Goal: Find specific page/section: Find specific page/section

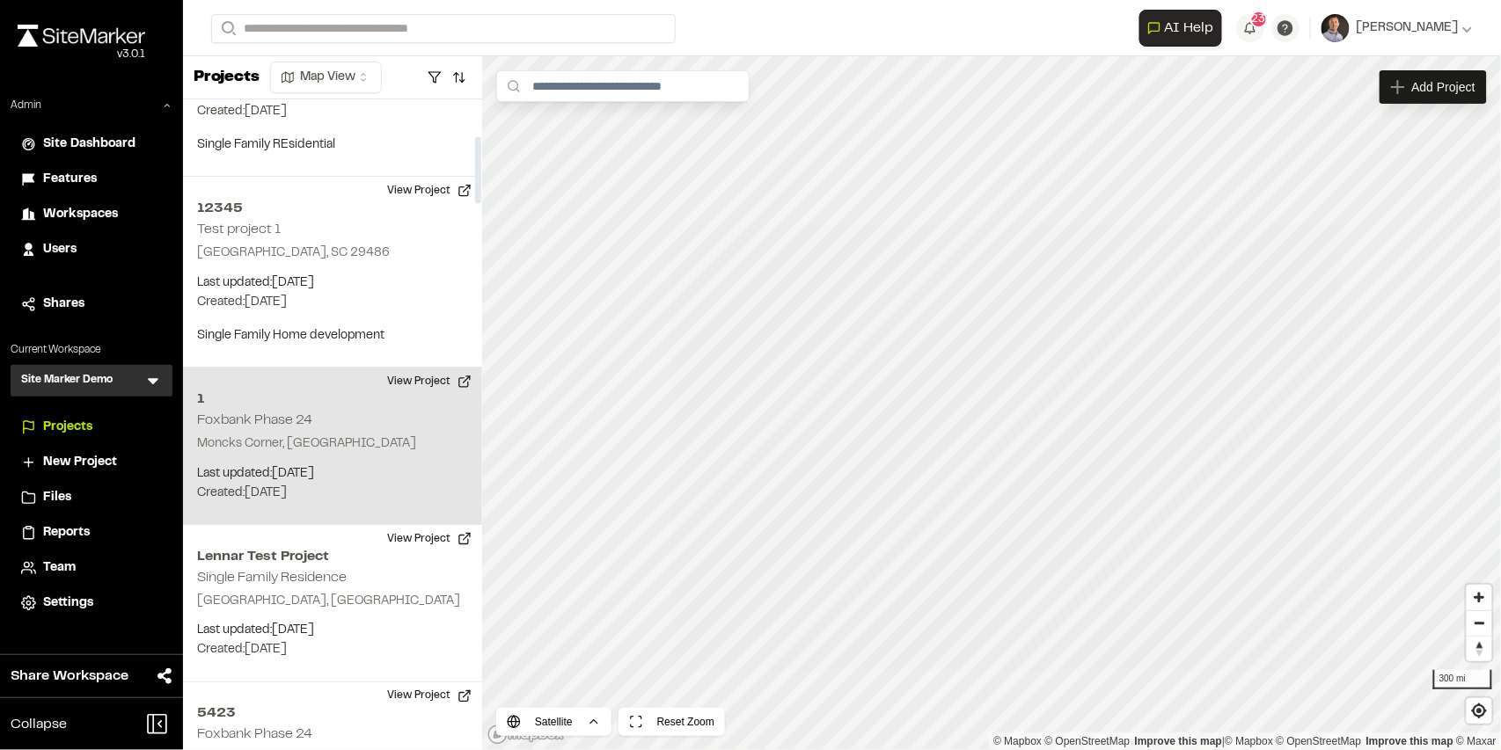
scroll to position [880, 0]
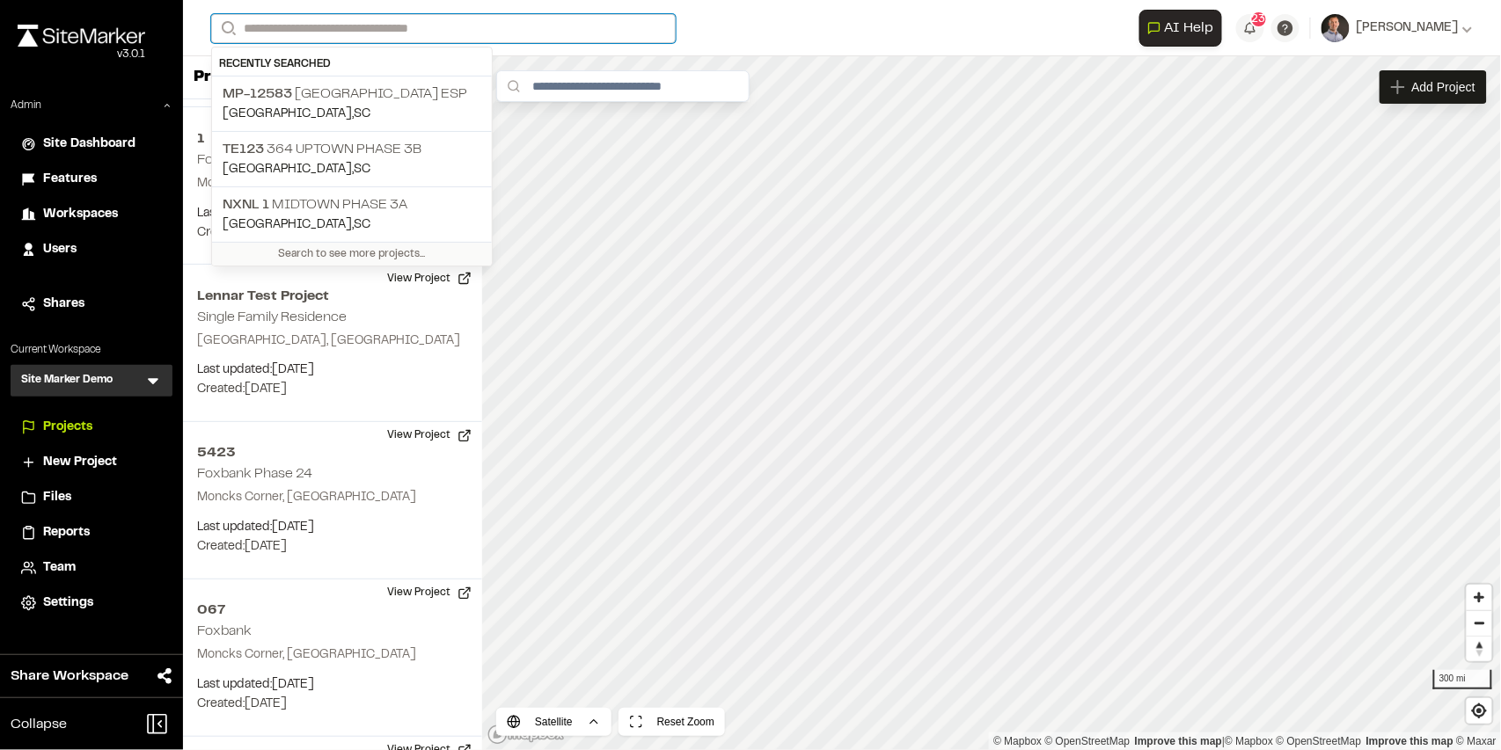
click at [366, 20] on input "Search" at bounding box center [443, 28] width 464 height 29
click at [389, 153] on p "TE123 364 Uptown Phase 3B" at bounding box center [352, 149] width 259 height 21
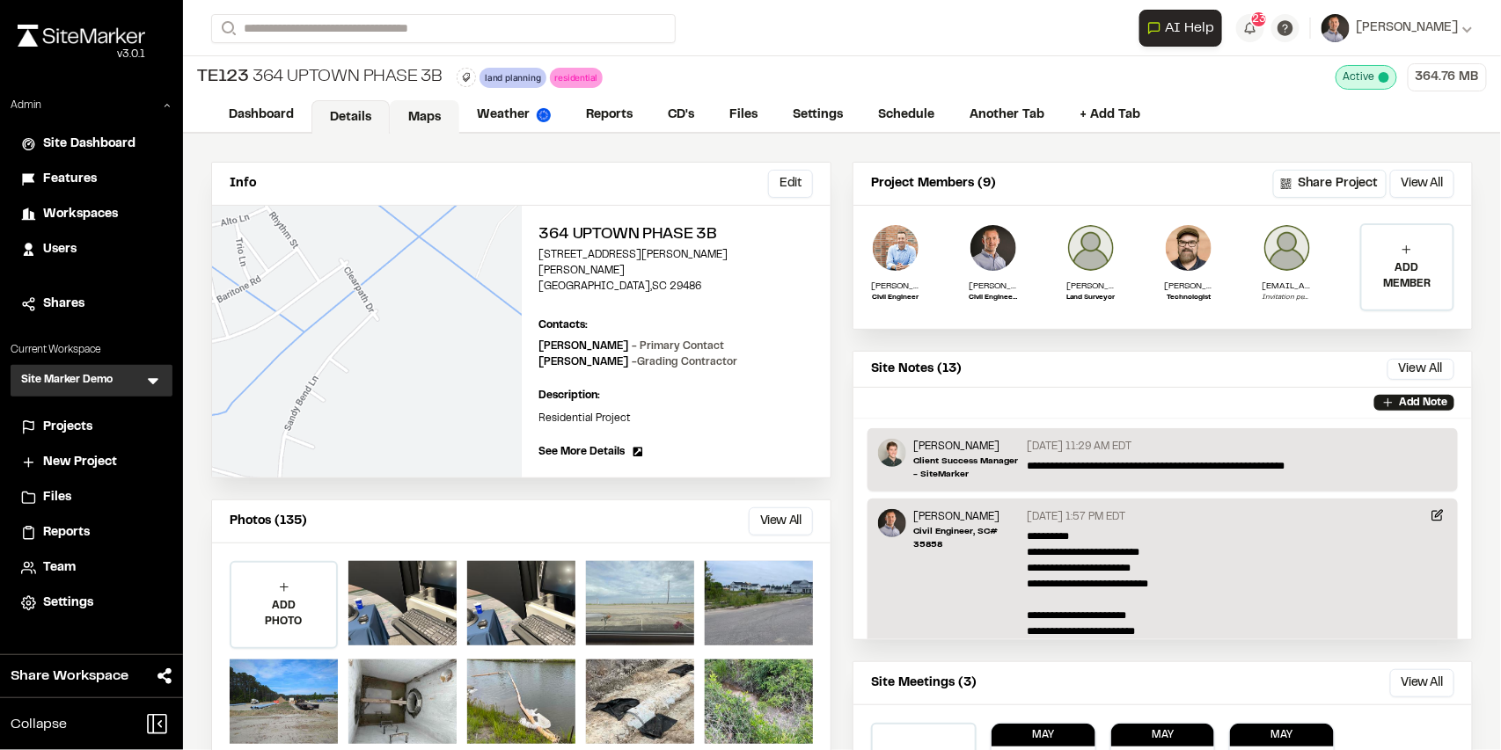
click at [436, 125] on link "Maps" at bounding box center [424, 116] width 69 height 33
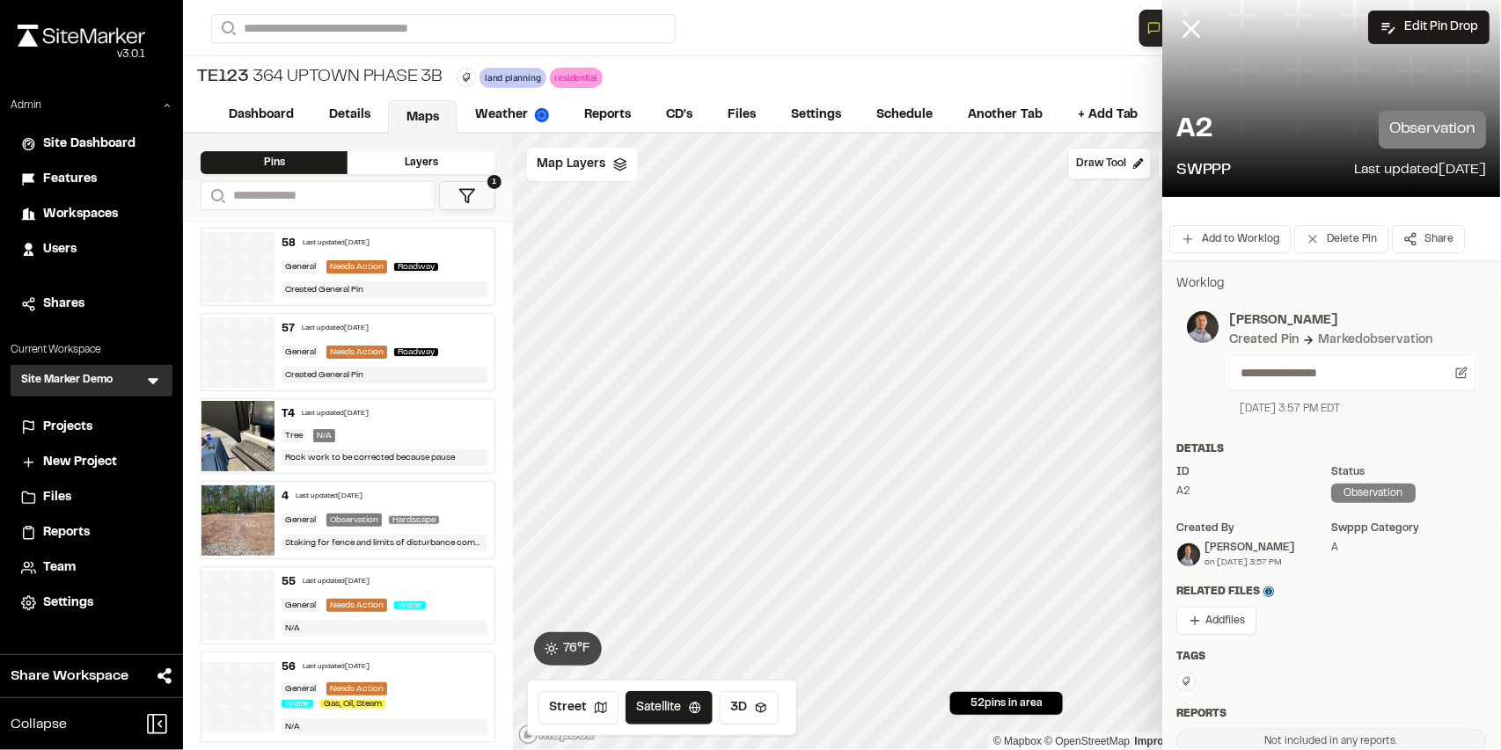
click at [479, 186] on button "1" at bounding box center [467, 195] width 56 height 29
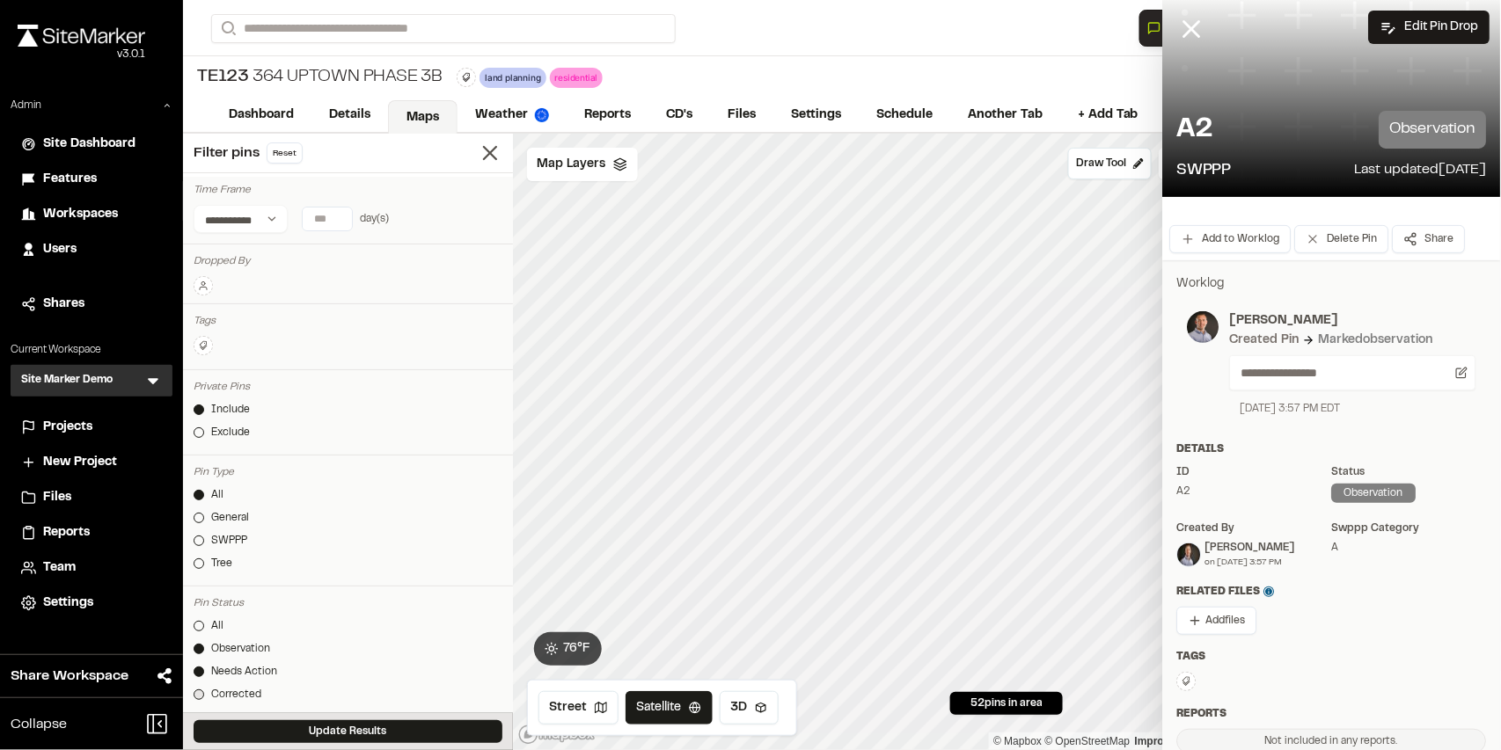
drag, startPoint x: 246, startPoint y: 691, endPoint x: 272, endPoint y: 698, distance: 26.5
click at [245, 691] on div "Corrected" at bounding box center [236, 695] width 50 height 16
click at [298, 728] on button "Update Results" at bounding box center [348, 731] width 309 height 23
click at [1185, 32] on line at bounding box center [1192, 29] width 15 height 15
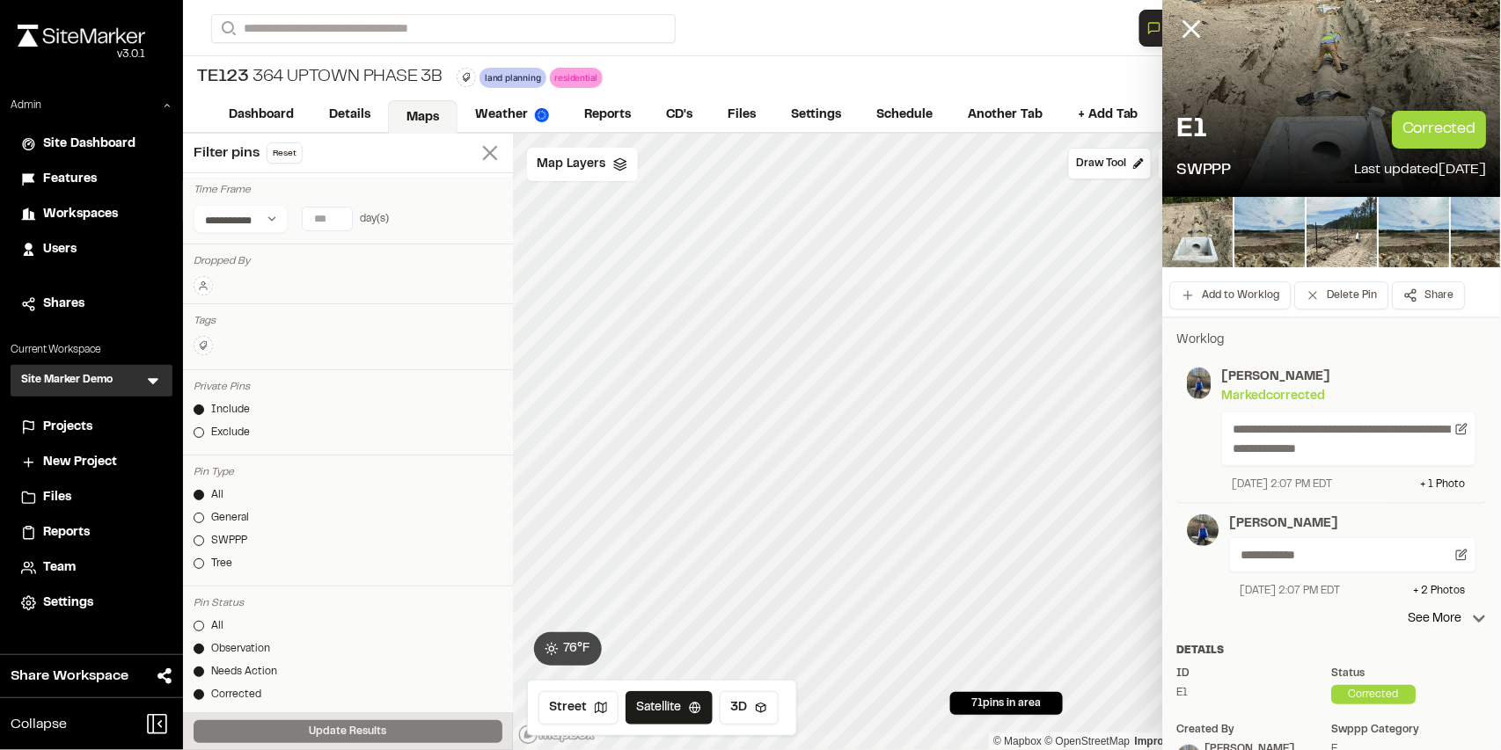
click at [484, 163] on icon at bounding box center [490, 153] width 25 height 25
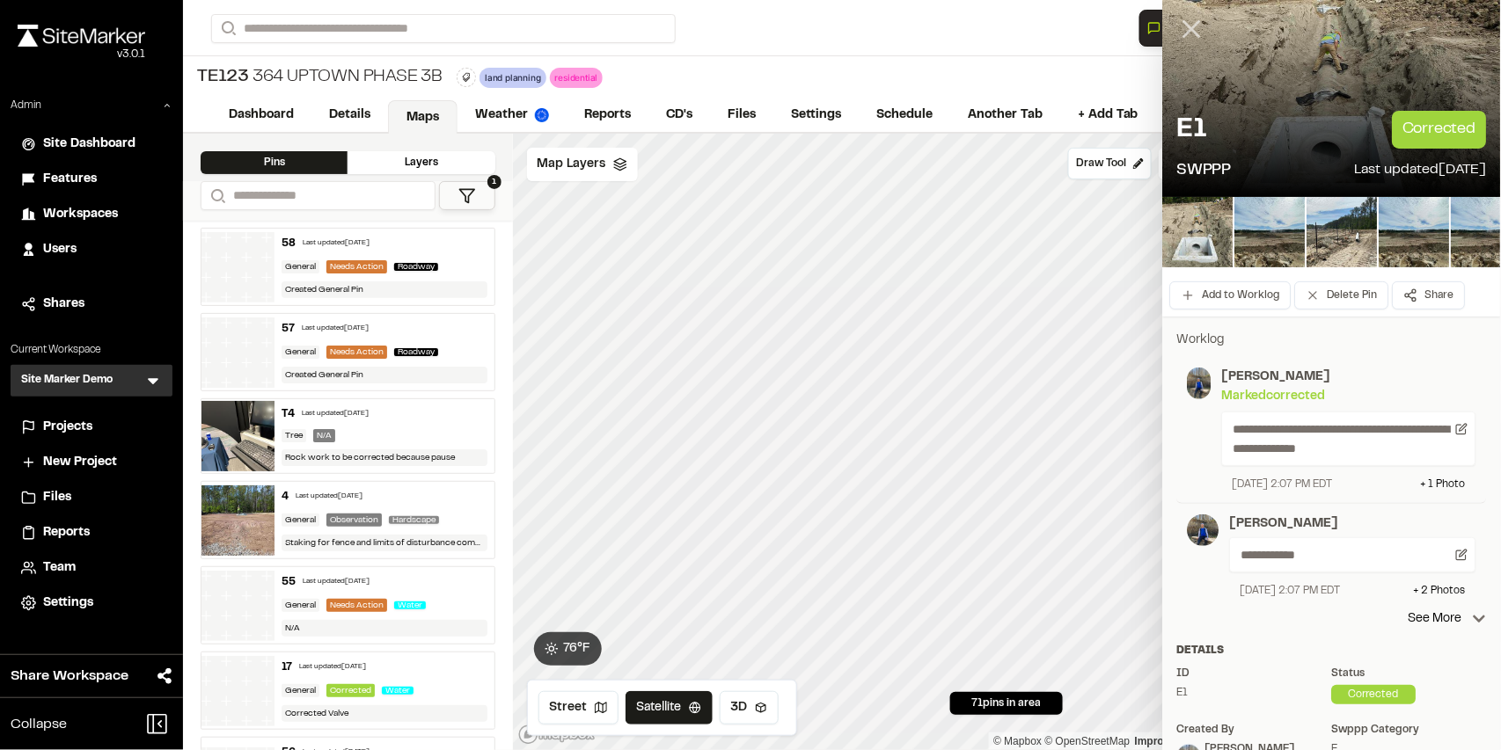
drag, startPoint x: 1186, startPoint y: 37, endPoint x: 1191, endPoint y: 46, distance: 10.3
click at [1186, 38] on icon at bounding box center [1192, 29] width 30 height 30
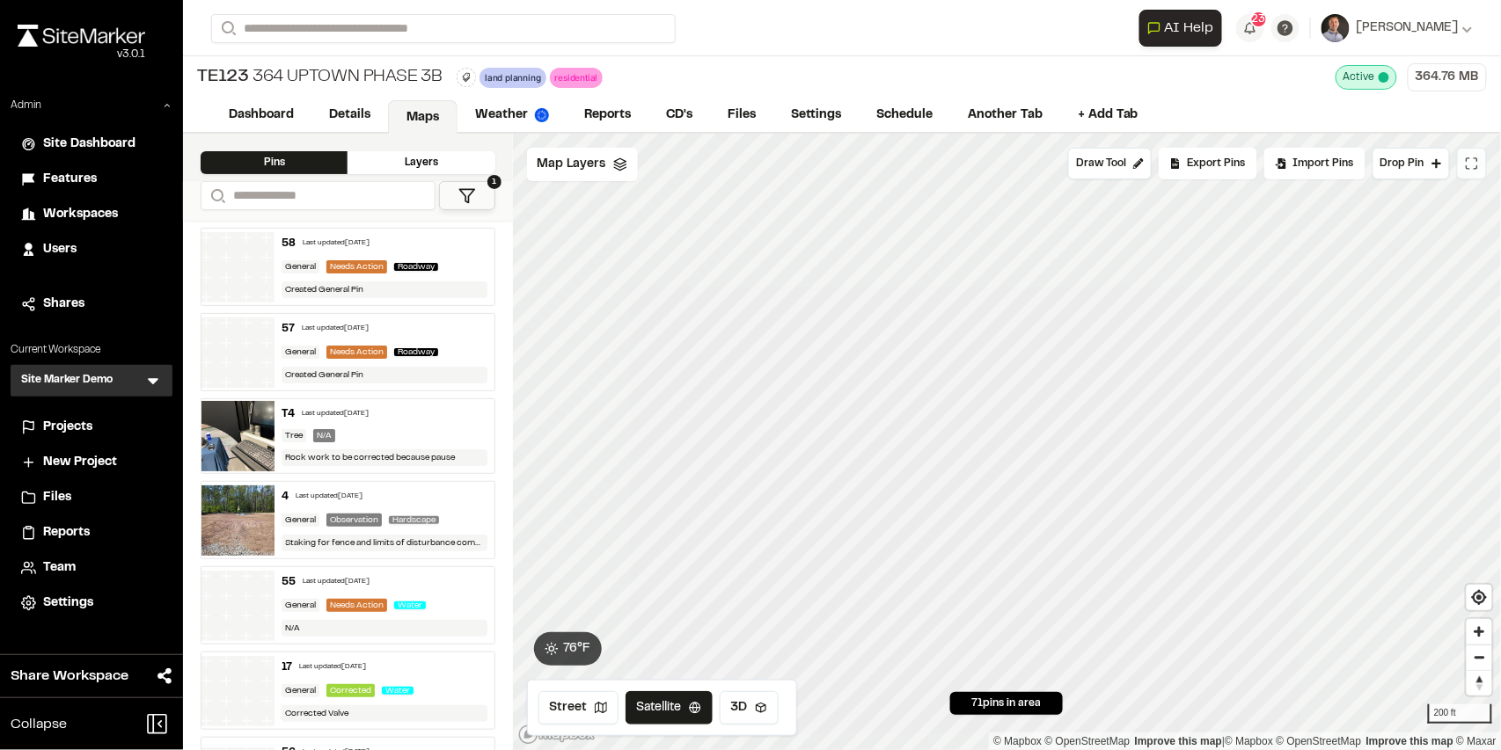
click at [1468, 171] on button at bounding box center [1472, 164] width 30 height 32
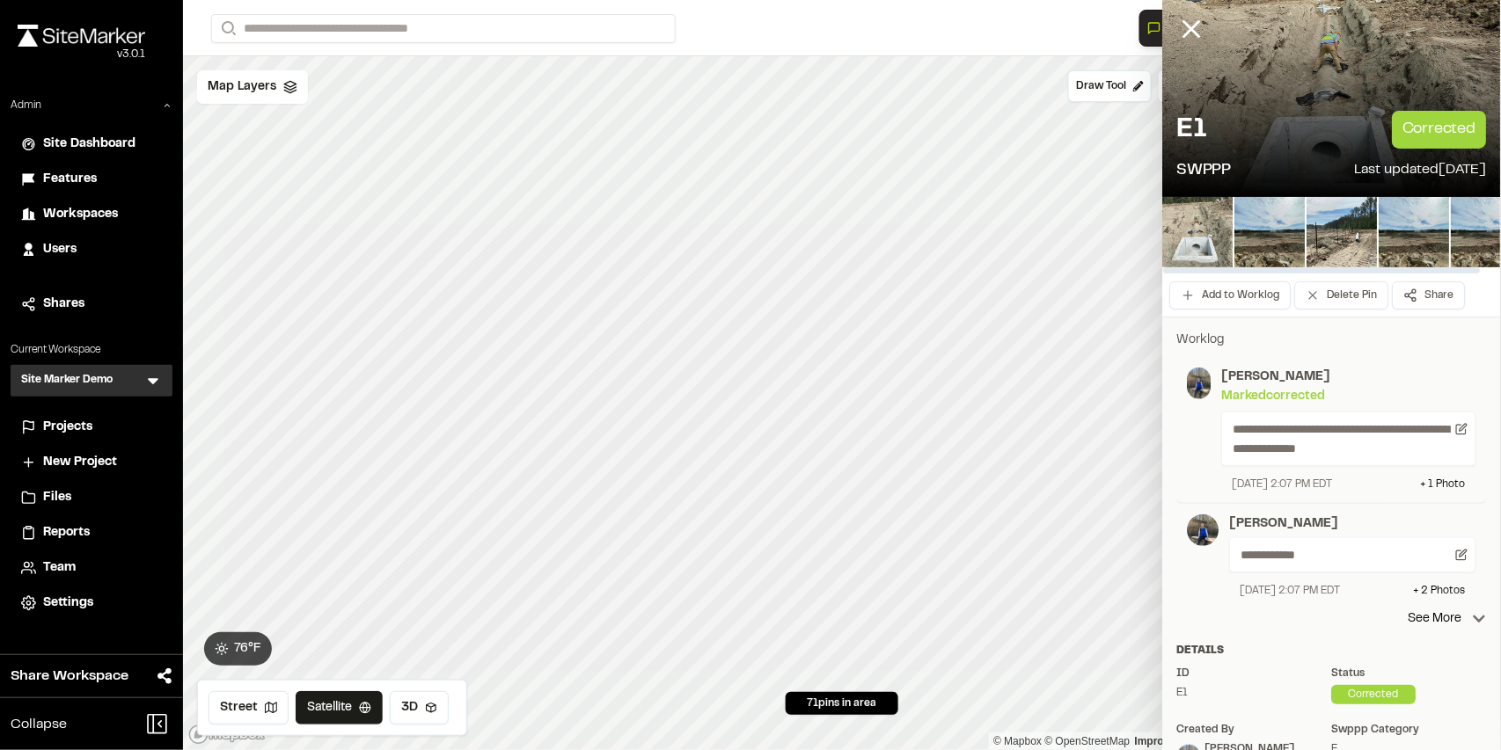
click at [1184, 234] on img at bounding box center [1198, 232] width 70 height 70
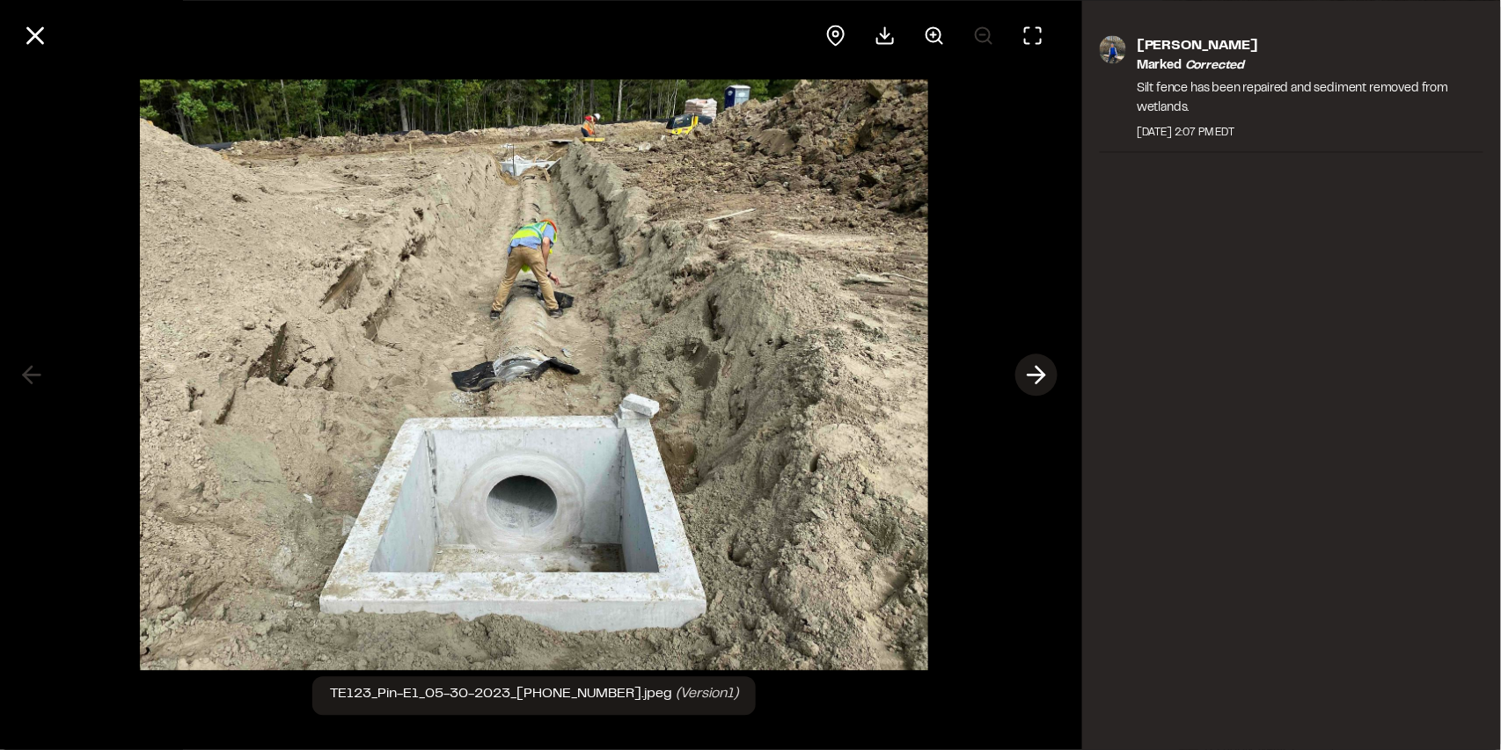
click at [1032, 382] on icon at bounding box center [1036, 376] width 28 height 30
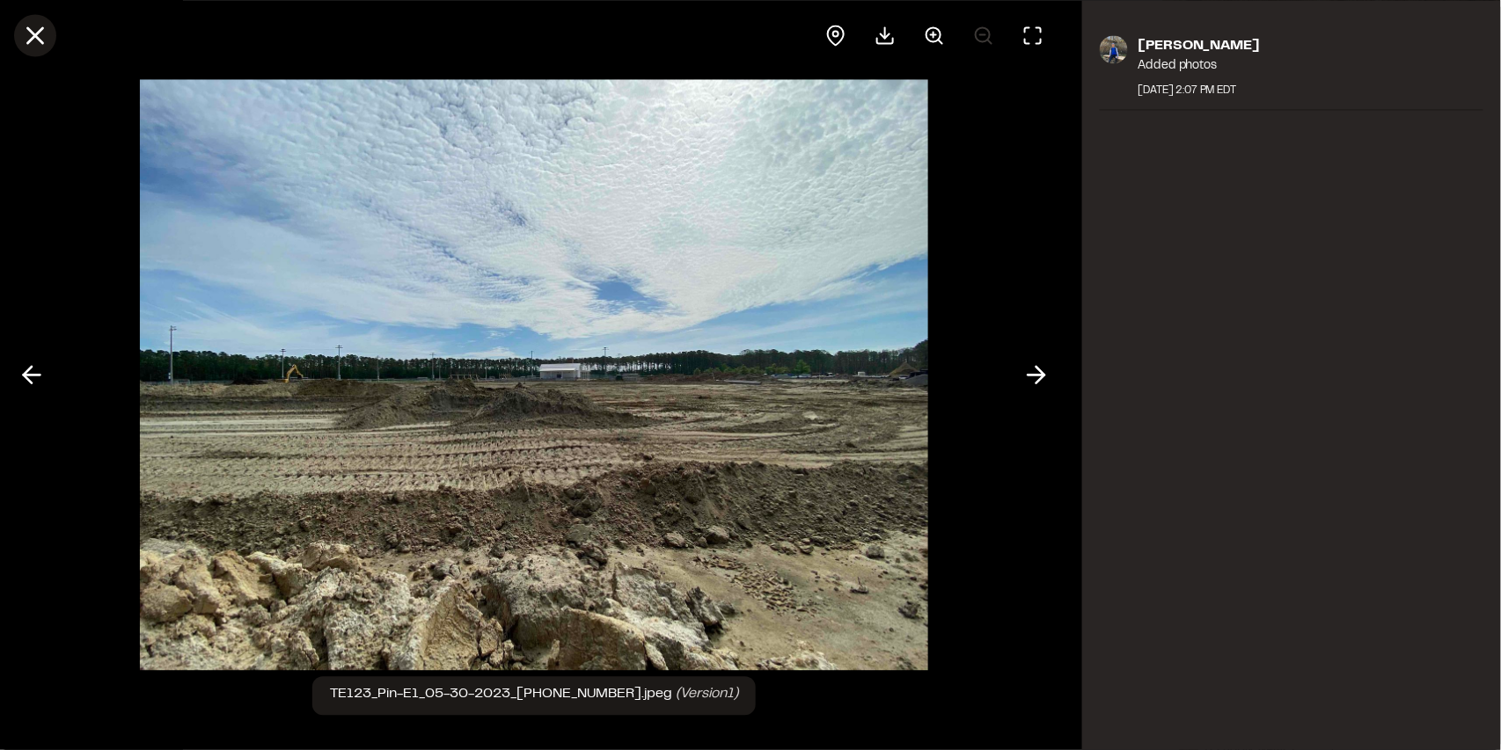
click at [37, 43] on icon at bounding box center [35, 35] width 30 height 30
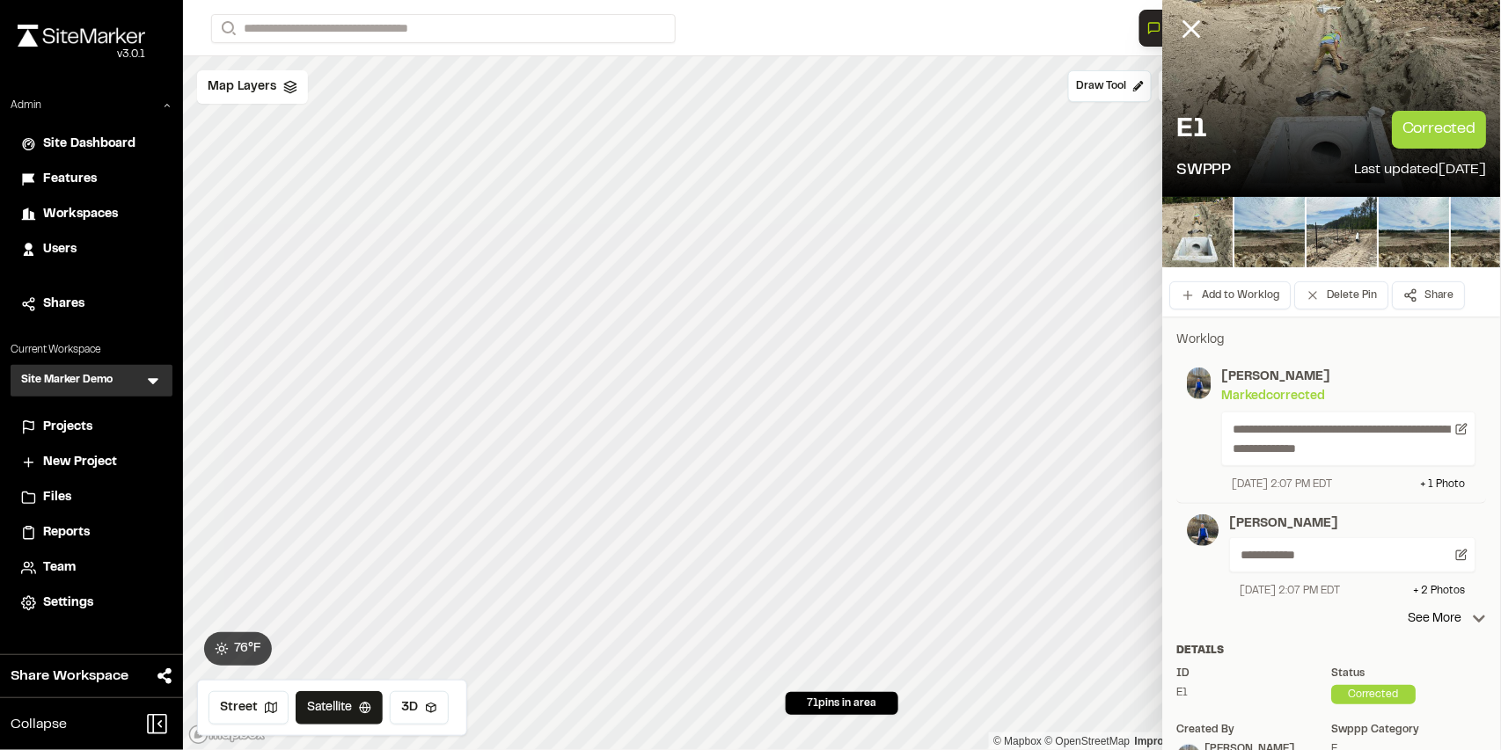
click at [148, 389] on icon at bounding box center [153, 381] width 18 height 18
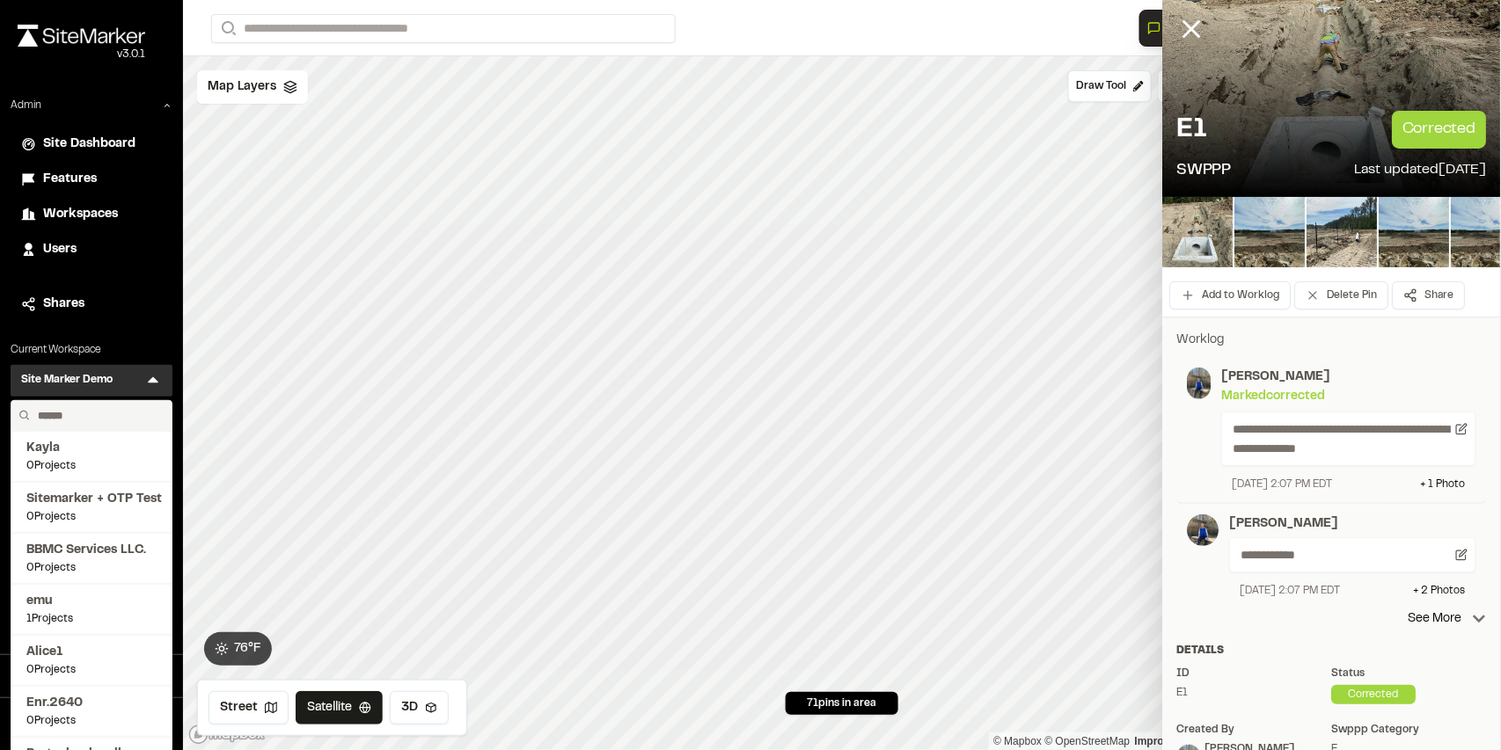
click at [112, 413] on input "text" at bounding box center [98, 416] width 134 height 30
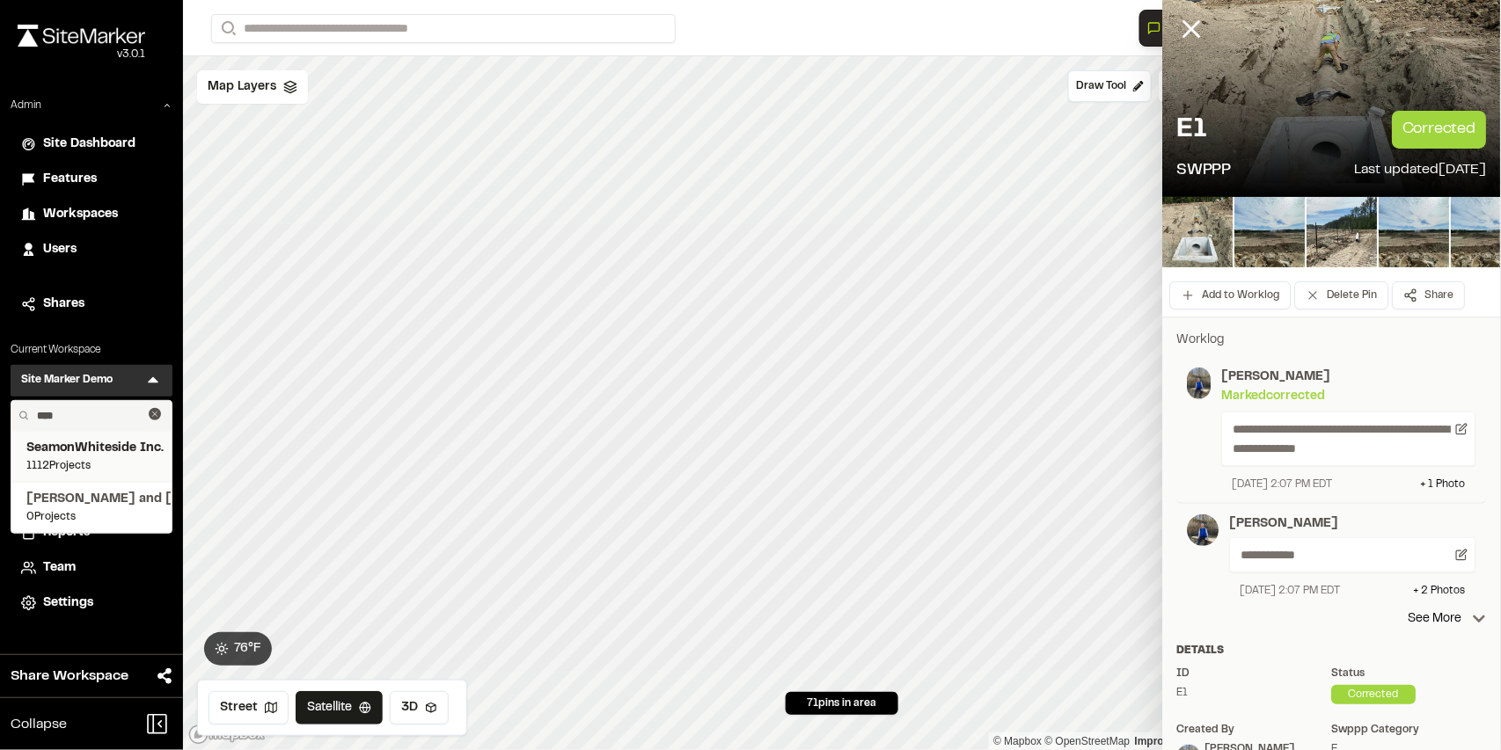
type input "****"
click at [107, 449] on span "SeamonWhiteside Inc." at bounding box center [91, 448] width 130 height 19
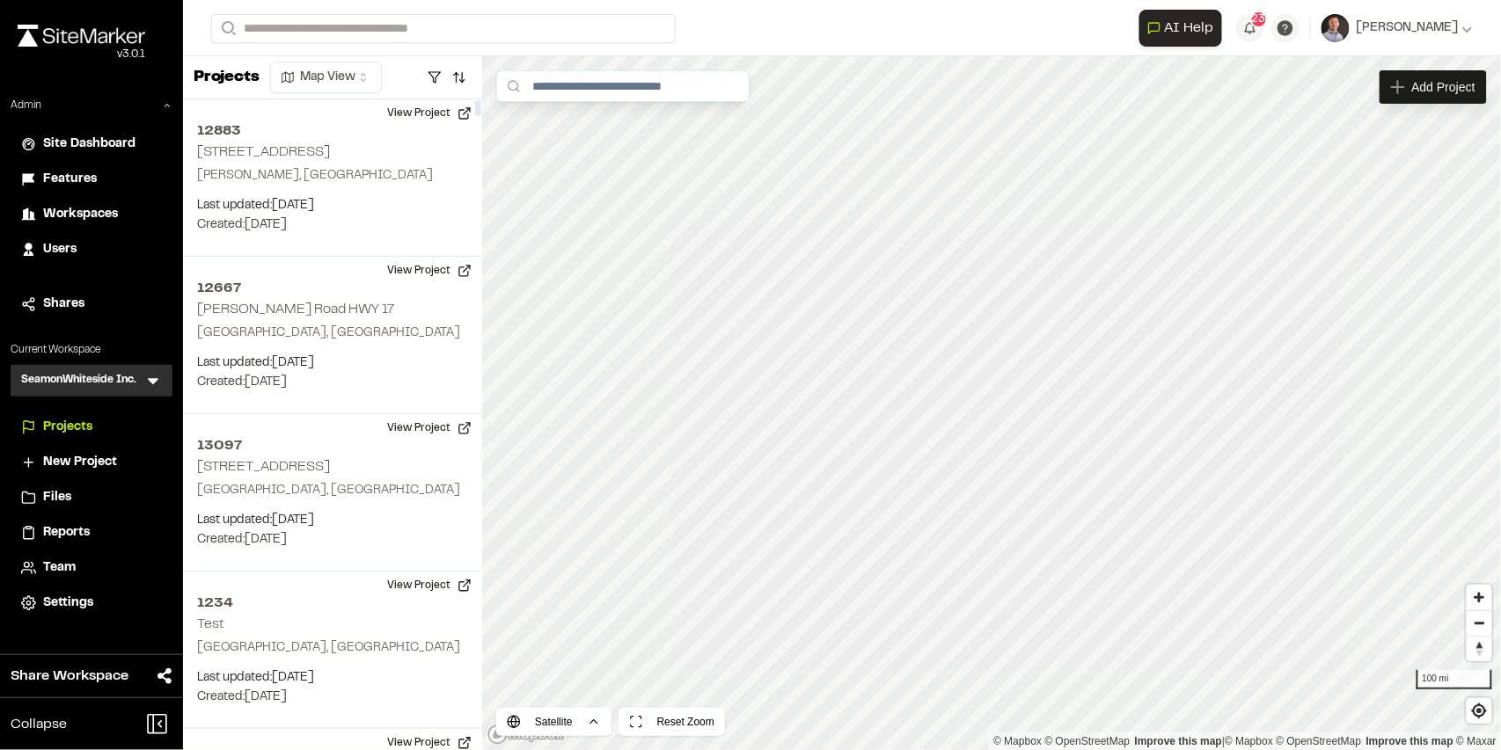
click at [56, 534] on span "Reports" at bounding box center [66, 532] width 47 height 19
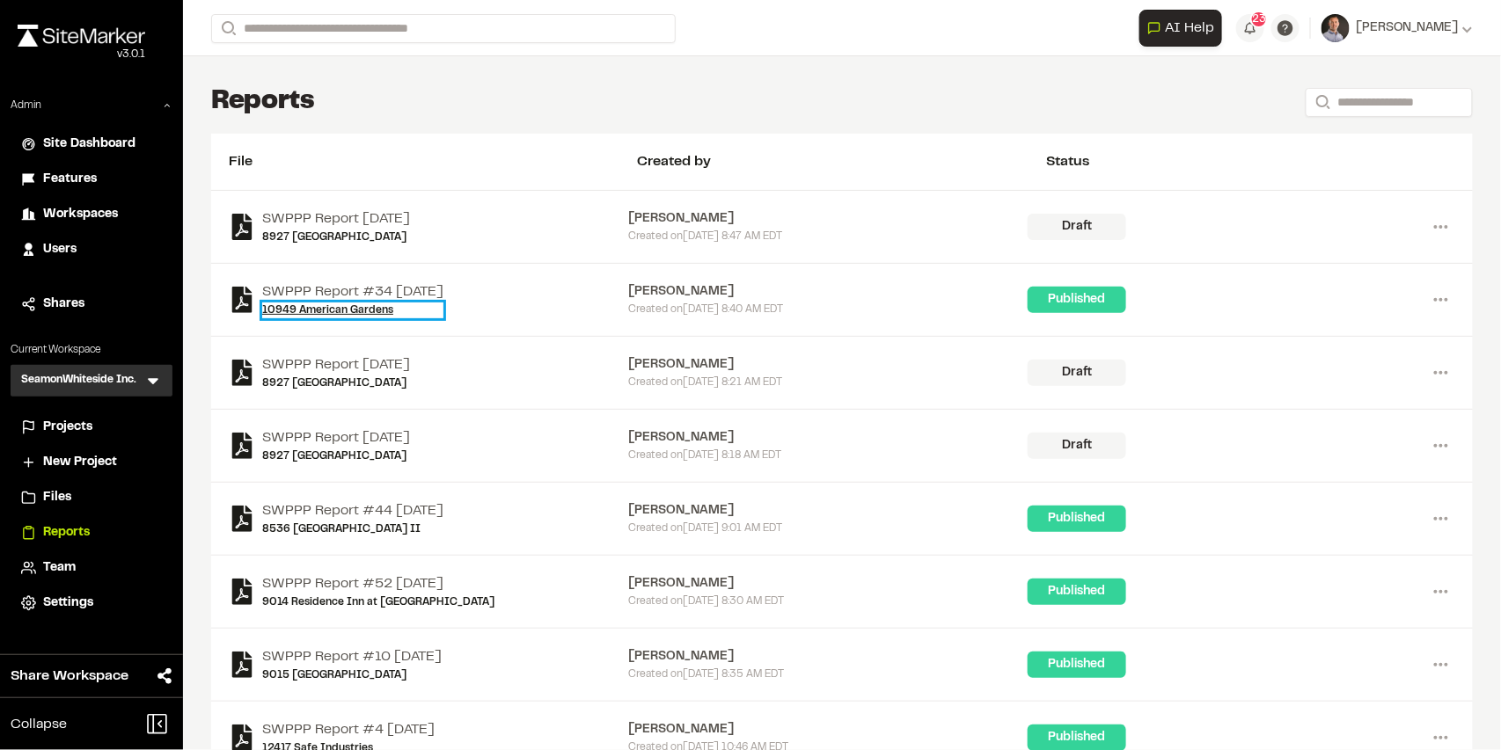
click at [311, 315] on link "[GEOGRAPHIC_DATA]" at bounding box center [352, 311] width 181 height 16
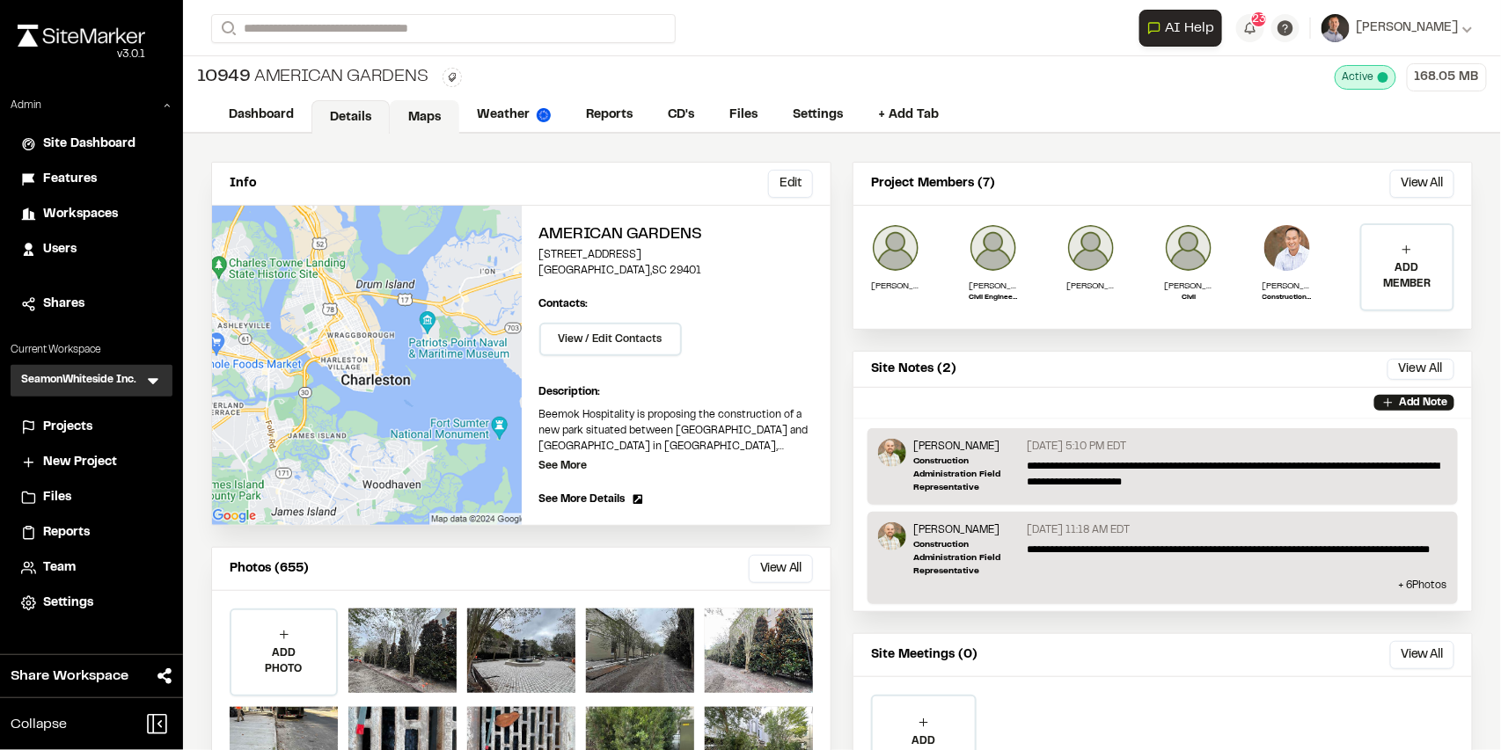
drag, startPoint x: 413, startPoint y: 121, endPoint x: 420, endPoint y: 130, distance: 12.5
click at [413, 121] on link "Maps" at bounding box center [424, 116] width 69 height 33
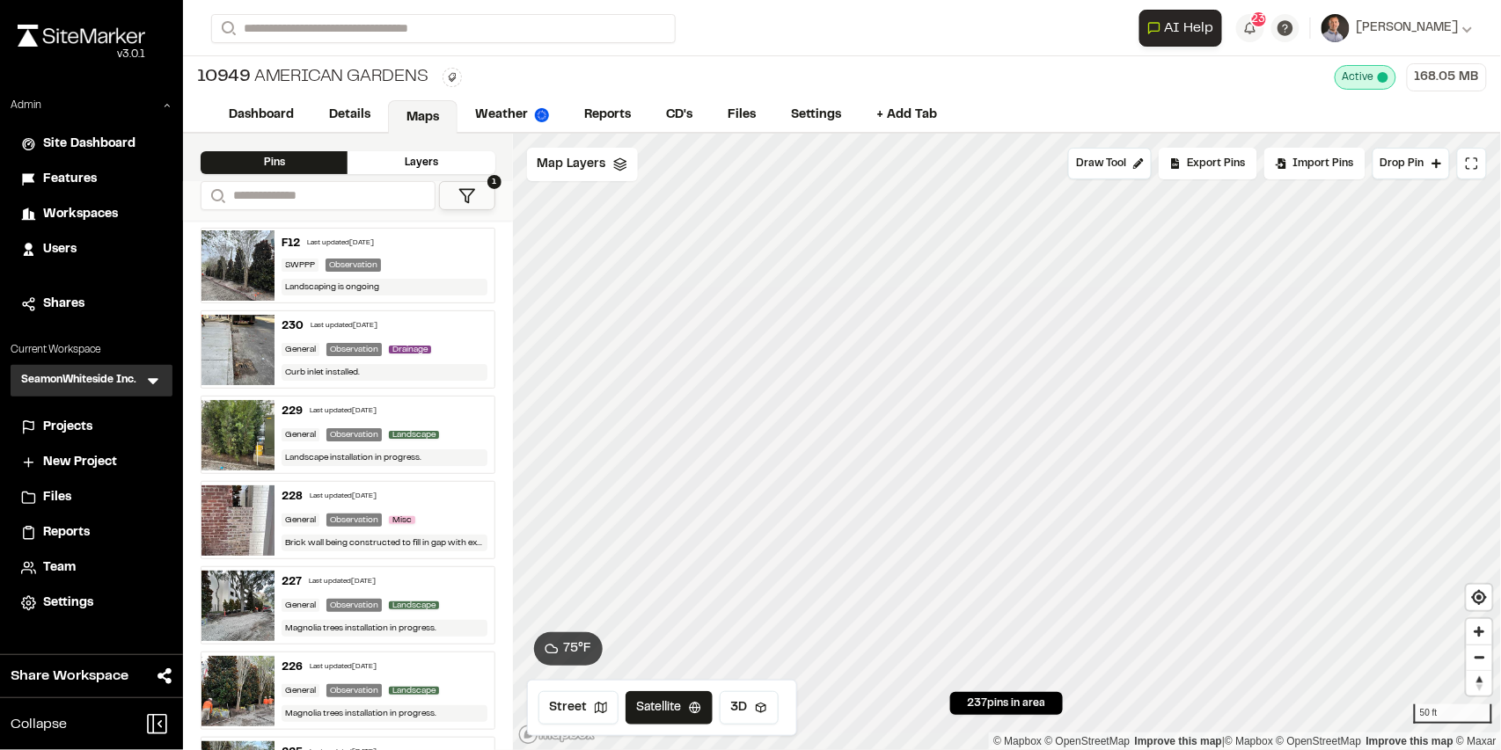
click at [476, 196] on button "1" at bounding box center [467, 195] width 56 height 29
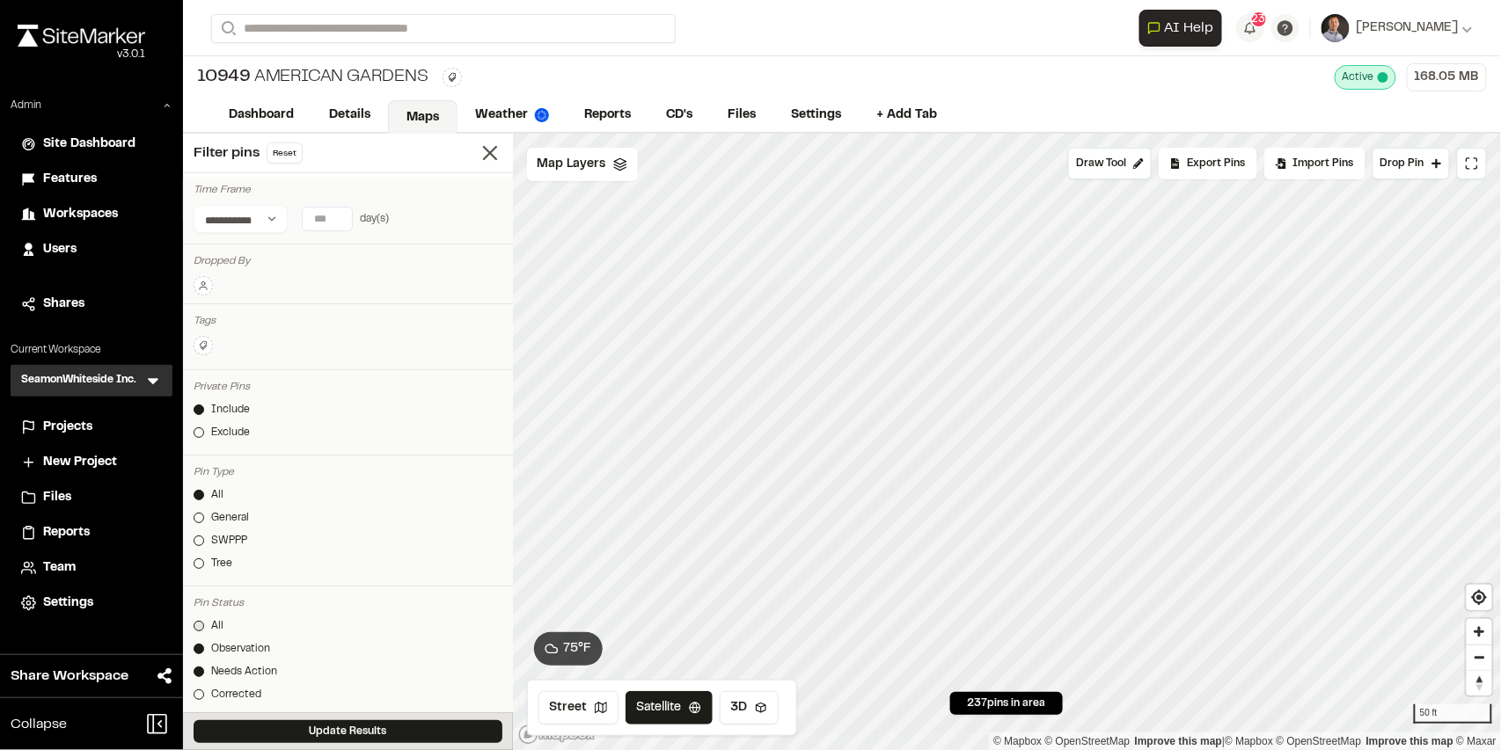
click at [216, 623] on div "All" at bounding box center [217, 626] width 12 height 16
click at [311, 727] on button "Update Results" at bounding box center [348, 731] width 309 height 23
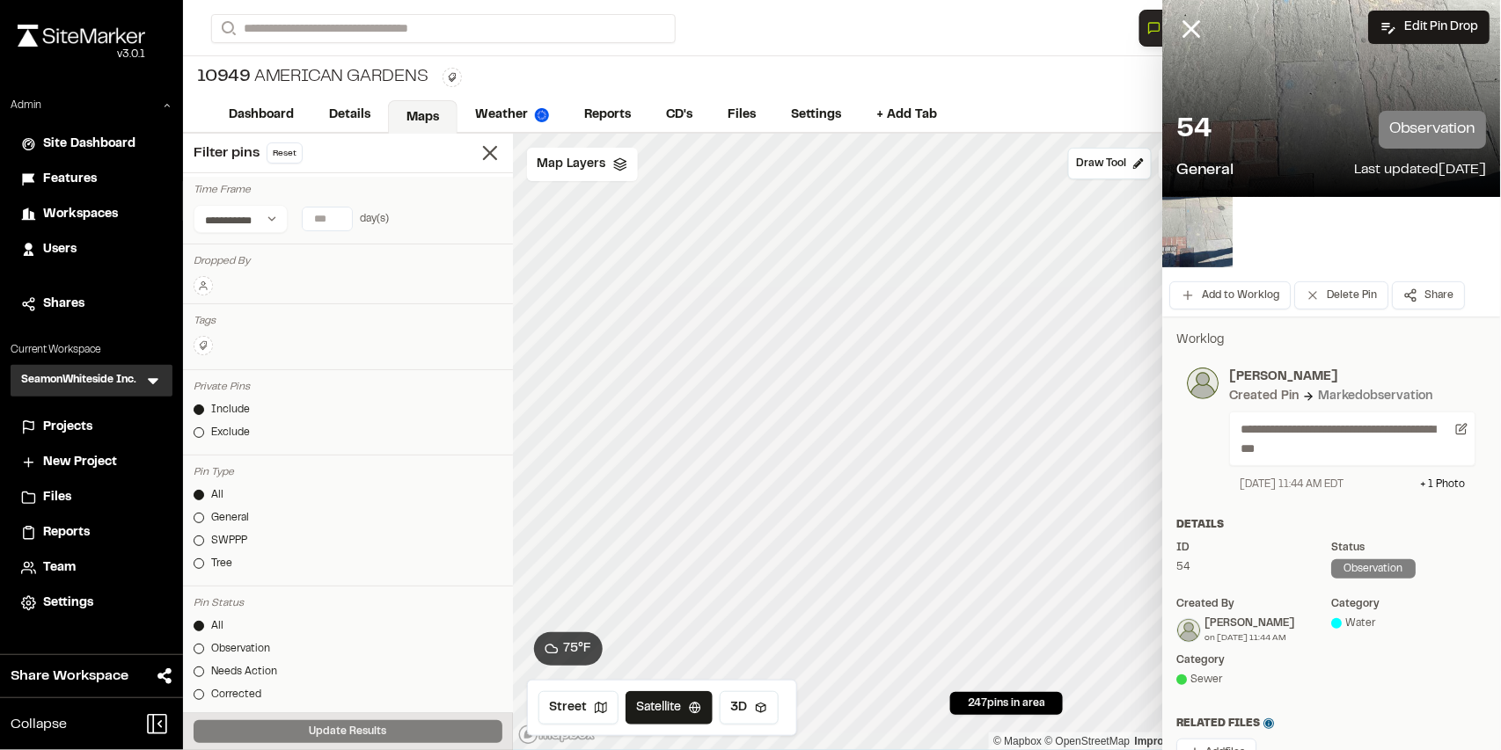
click at [500, 518] on div "**********" at bounding box center [842, 442] width 1318 height 617
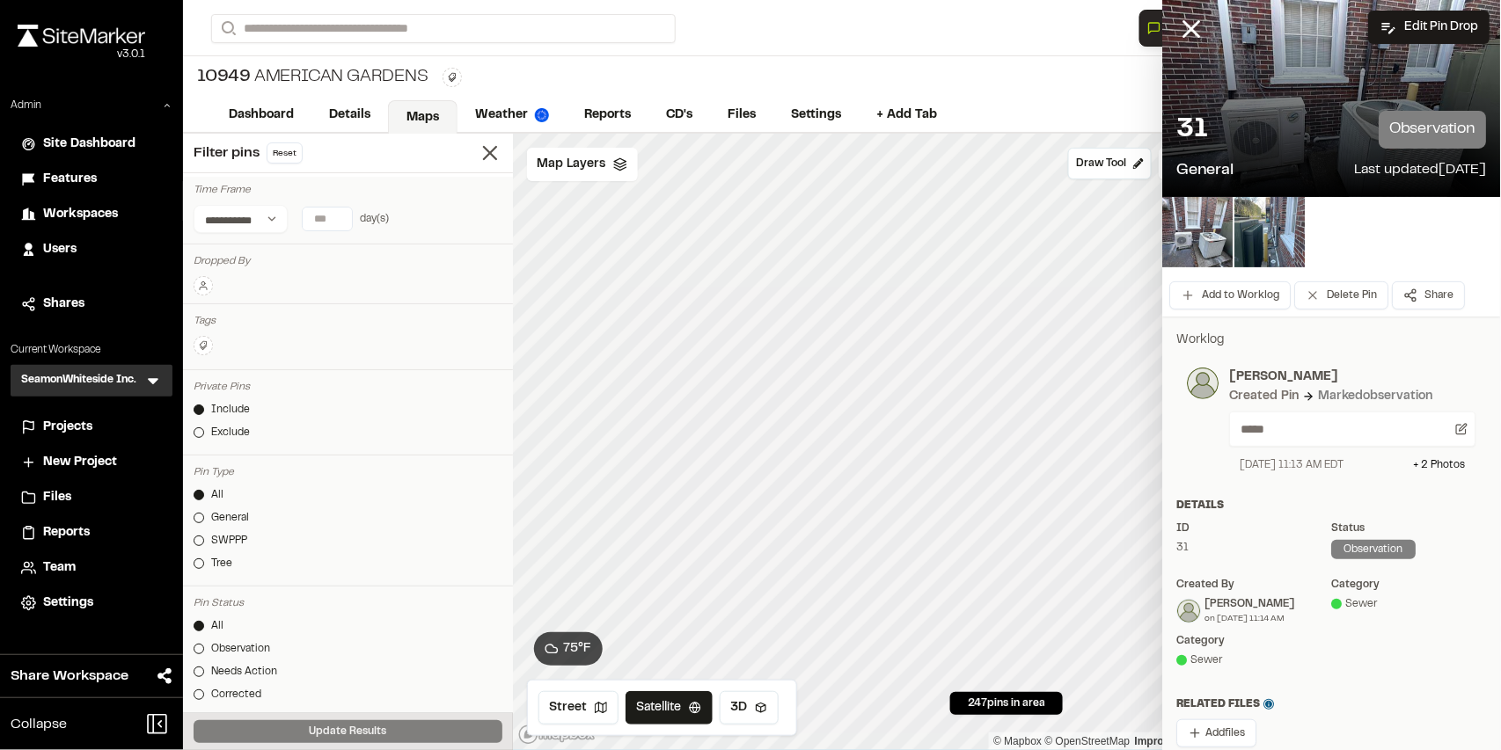
scroll to position [176, 0]
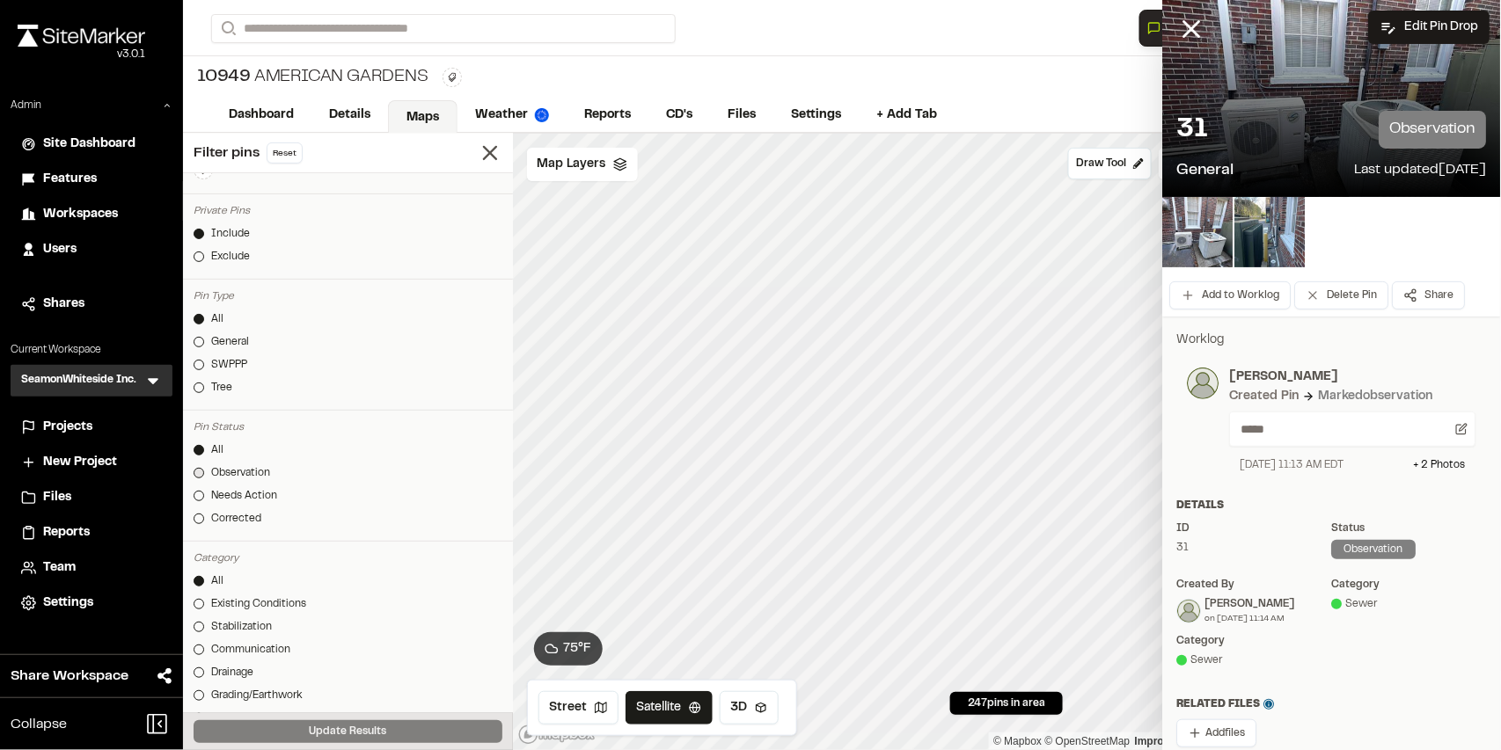
click at [222, 471] on div "Observation" at bounding box center [240, 473] width 59 height 16
click at [228, 499] on div "Needs Action" at bounding box center [244, 496] width 66 height 16
click at [412, 732] on button "Update Results" at bounding box center [348, 731] width 309 height 23
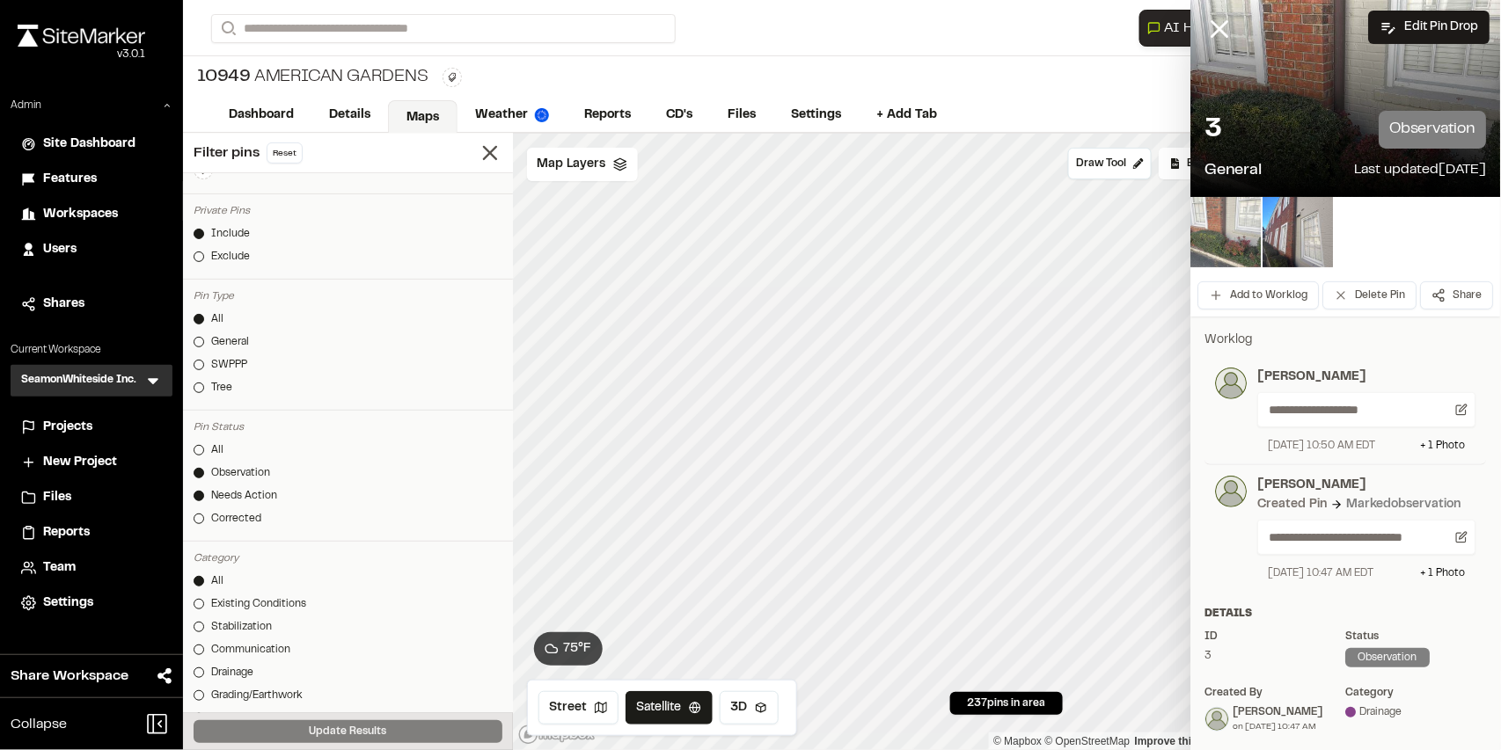
click at [1214, 242] on img at bounding box center [1226, 232] width 70 height 70
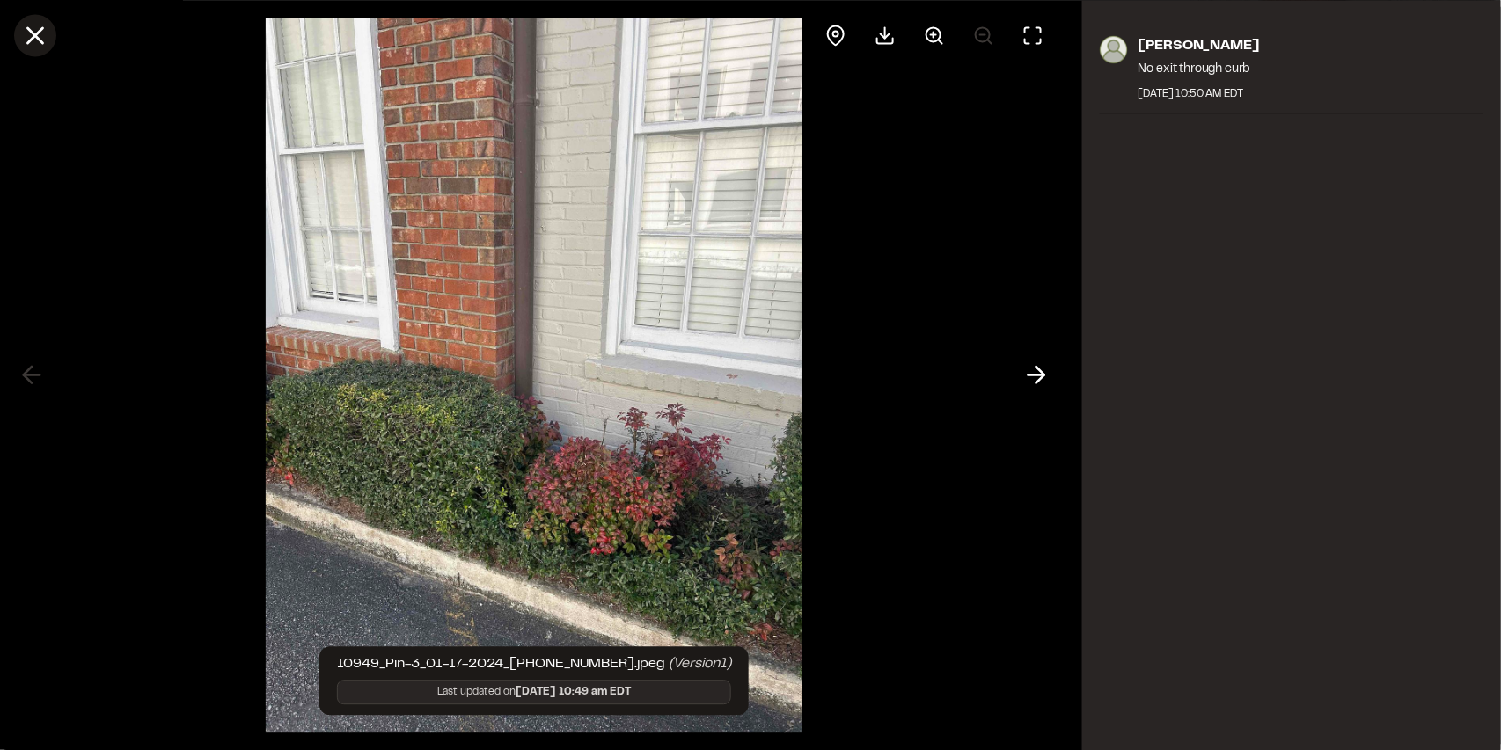
click at [34, 40] on icon at bounding box center [35, 35] width 30 height 30
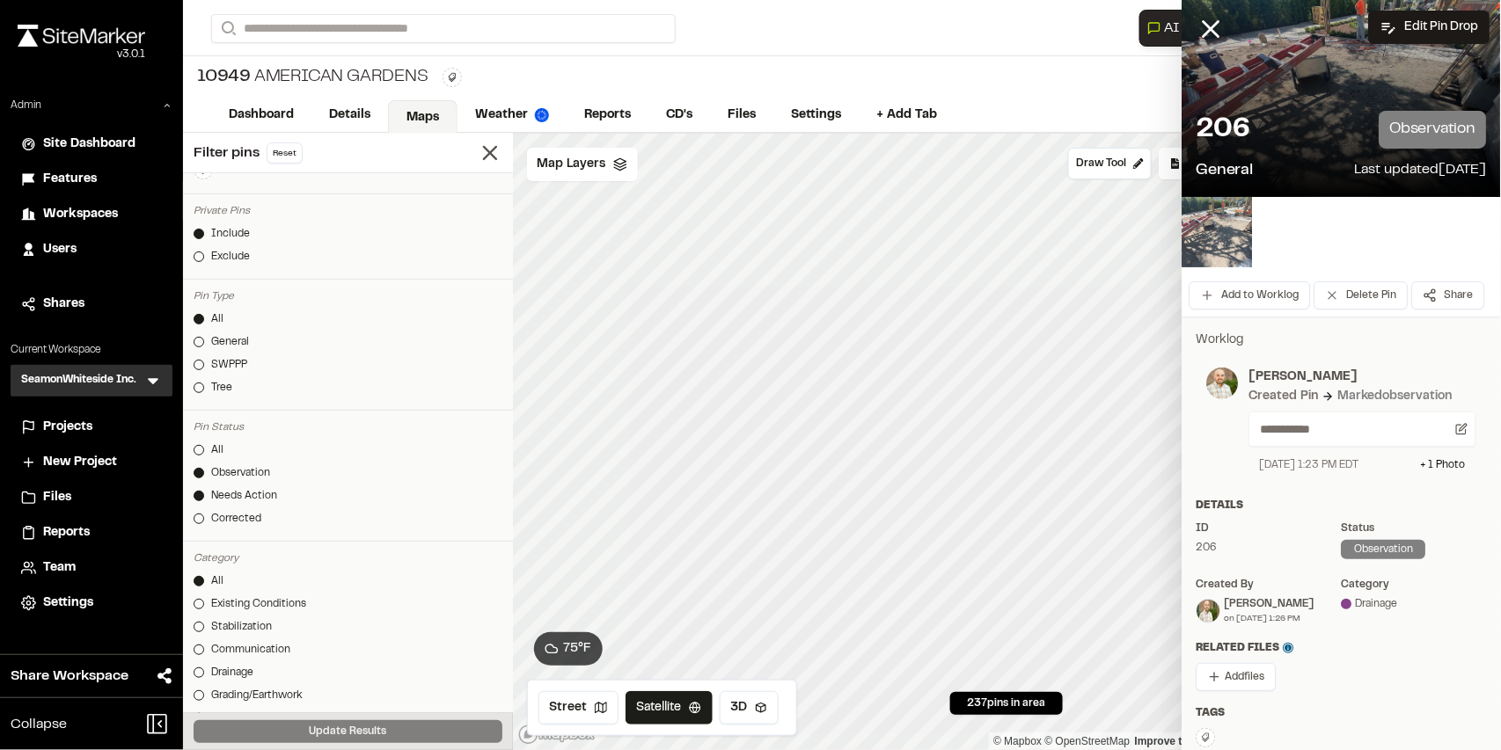
click at [1195, 224] on img at bounding box center [1217, 232] width 70 height 70
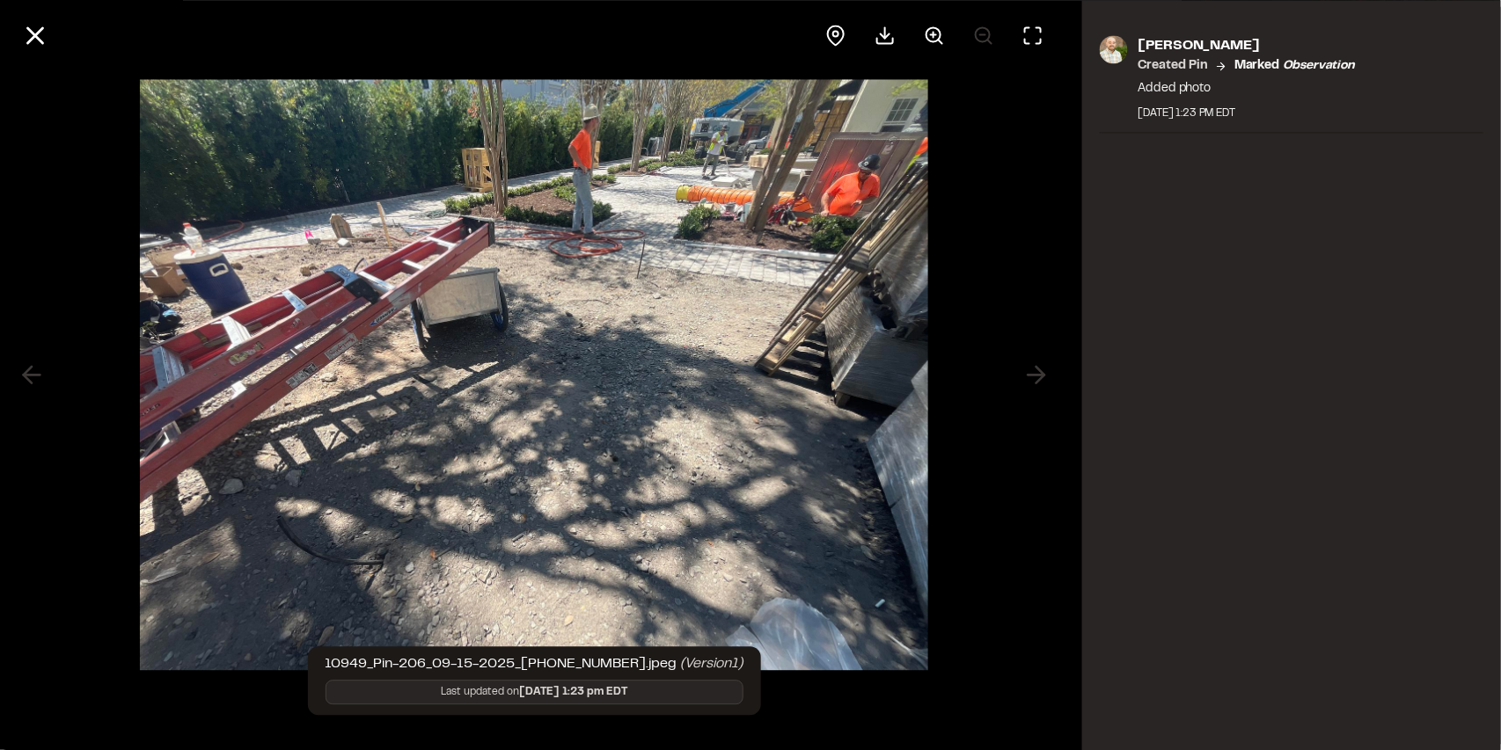
click at [33, 30] on icon at bounding box center [35, 35] width 30 height 30
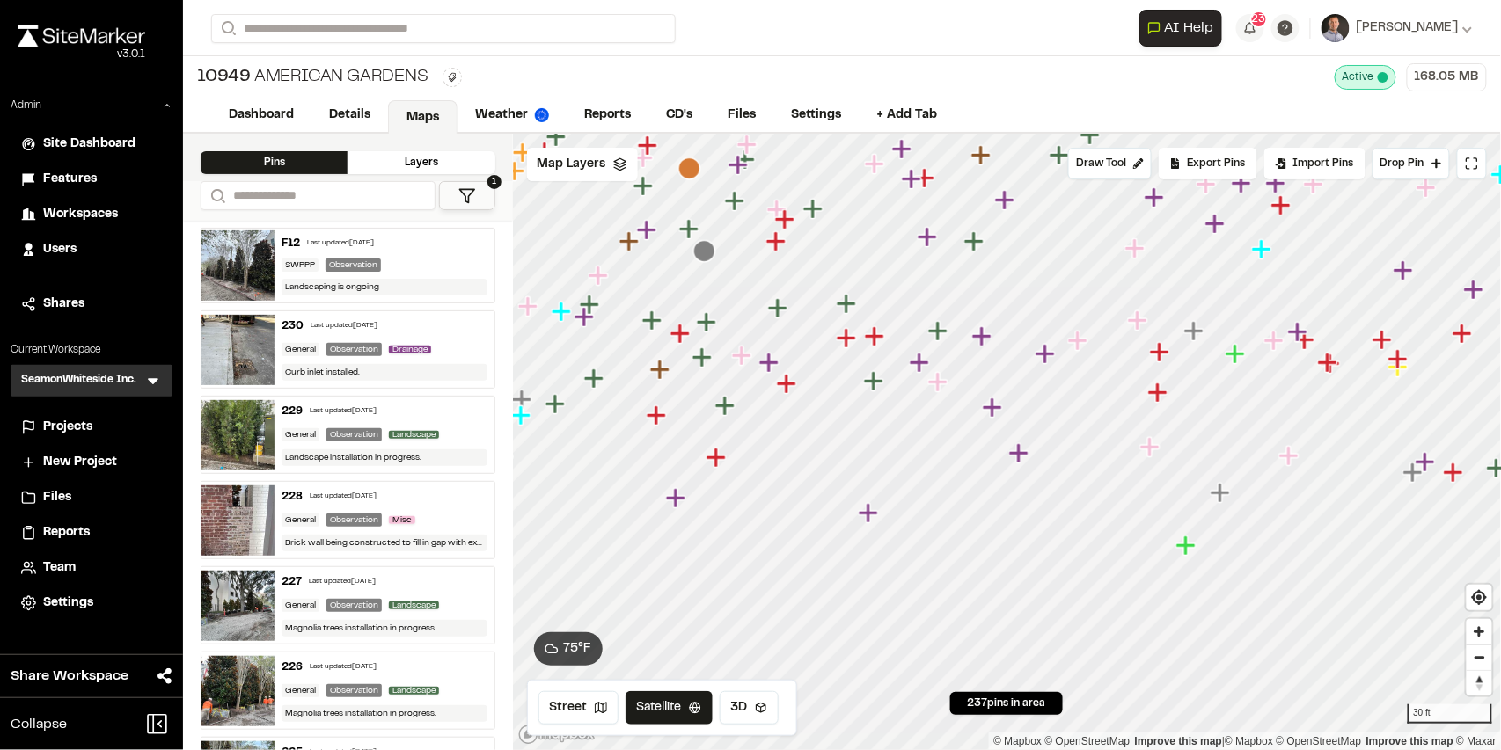
click at [871, 519] on icon "Map marker" at bounding box center [869, 513] width 23 height 23
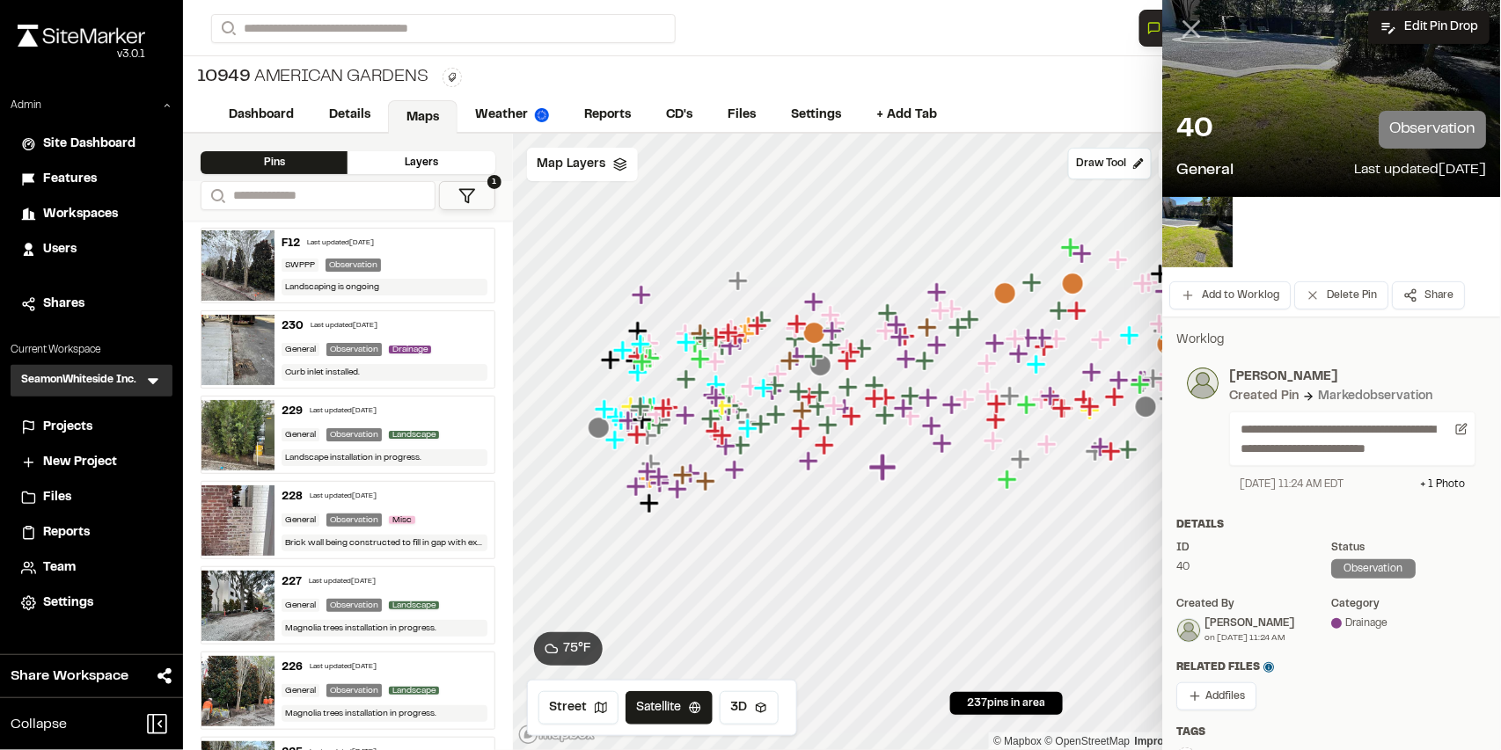
click at [1185, 32] on line at bounding box center [1192, 29] width 15 height 15
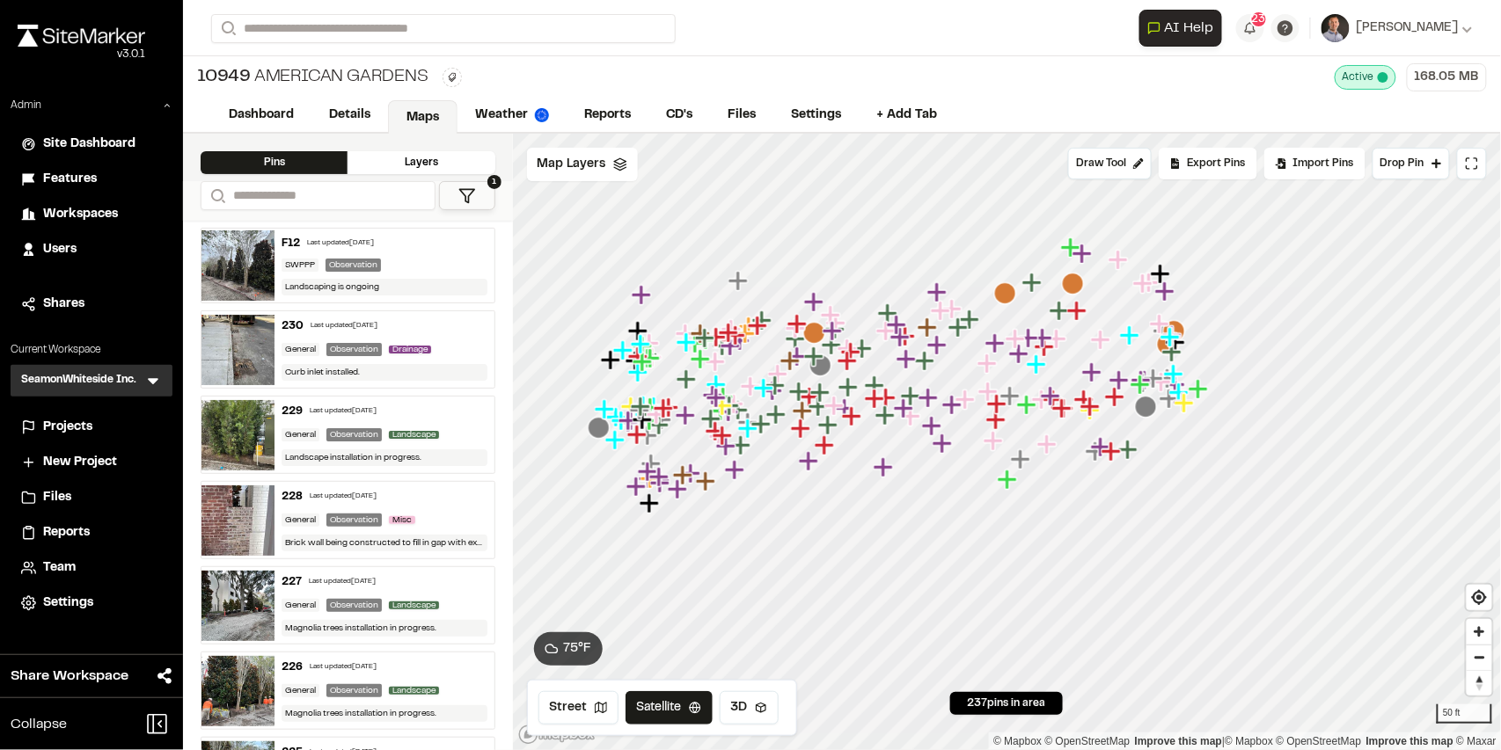
click at [825, 450] on icon "Map marker" at bounding box center [823, 444] width 19 height 19
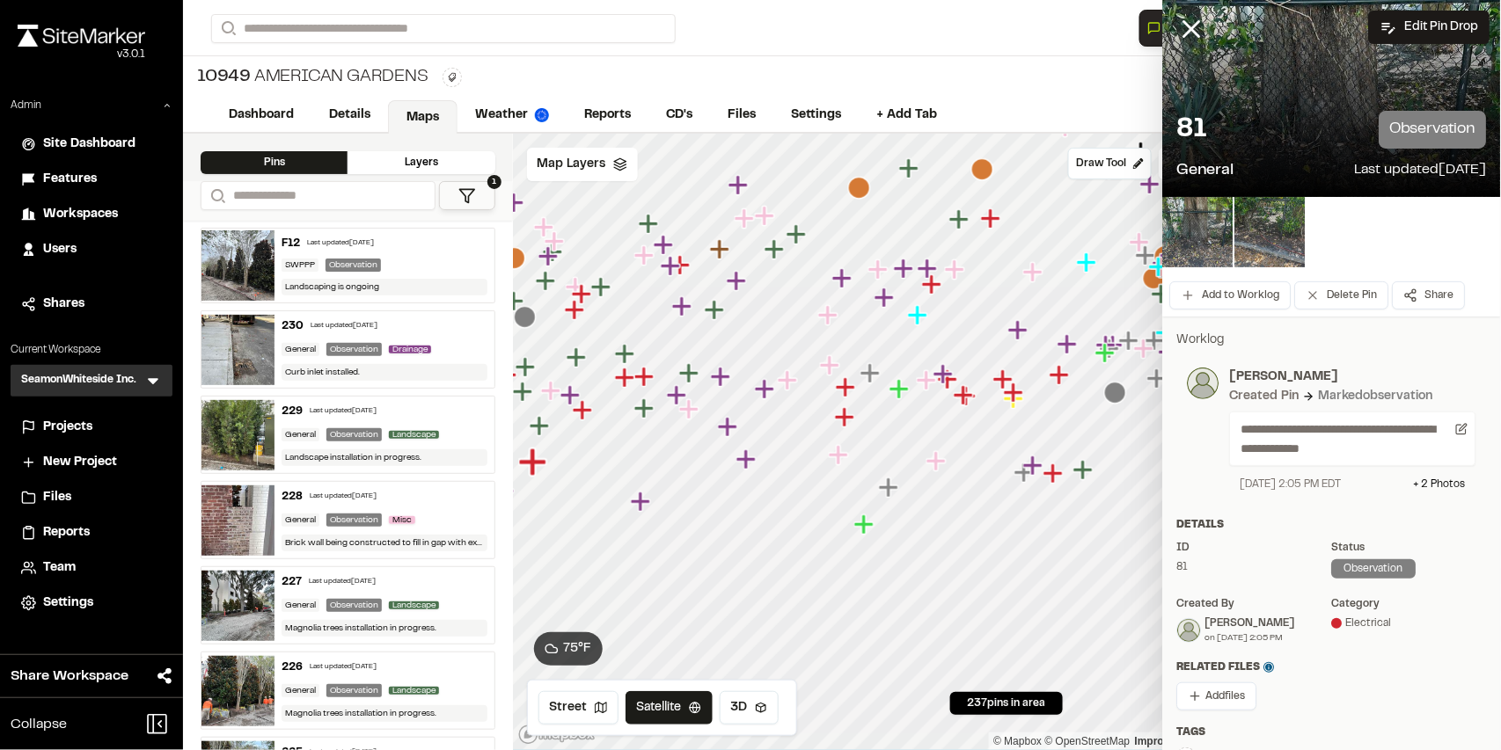
click at [724, 381] on icon "Map marker" at bounding box center [721, 377] width 23 height 23
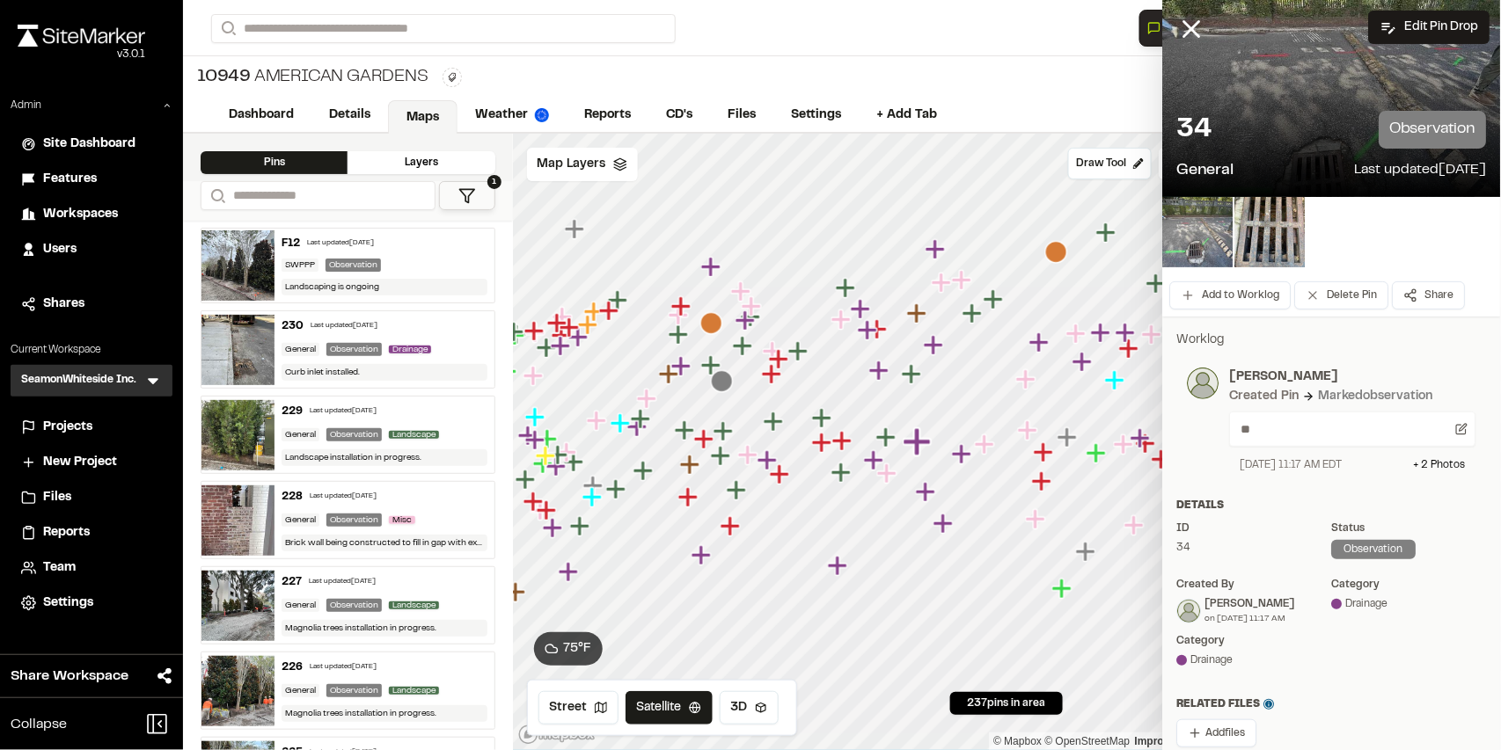
click at [801, 354] on icon "Map marker" at bounding box center [798, 351] width 23 height 23
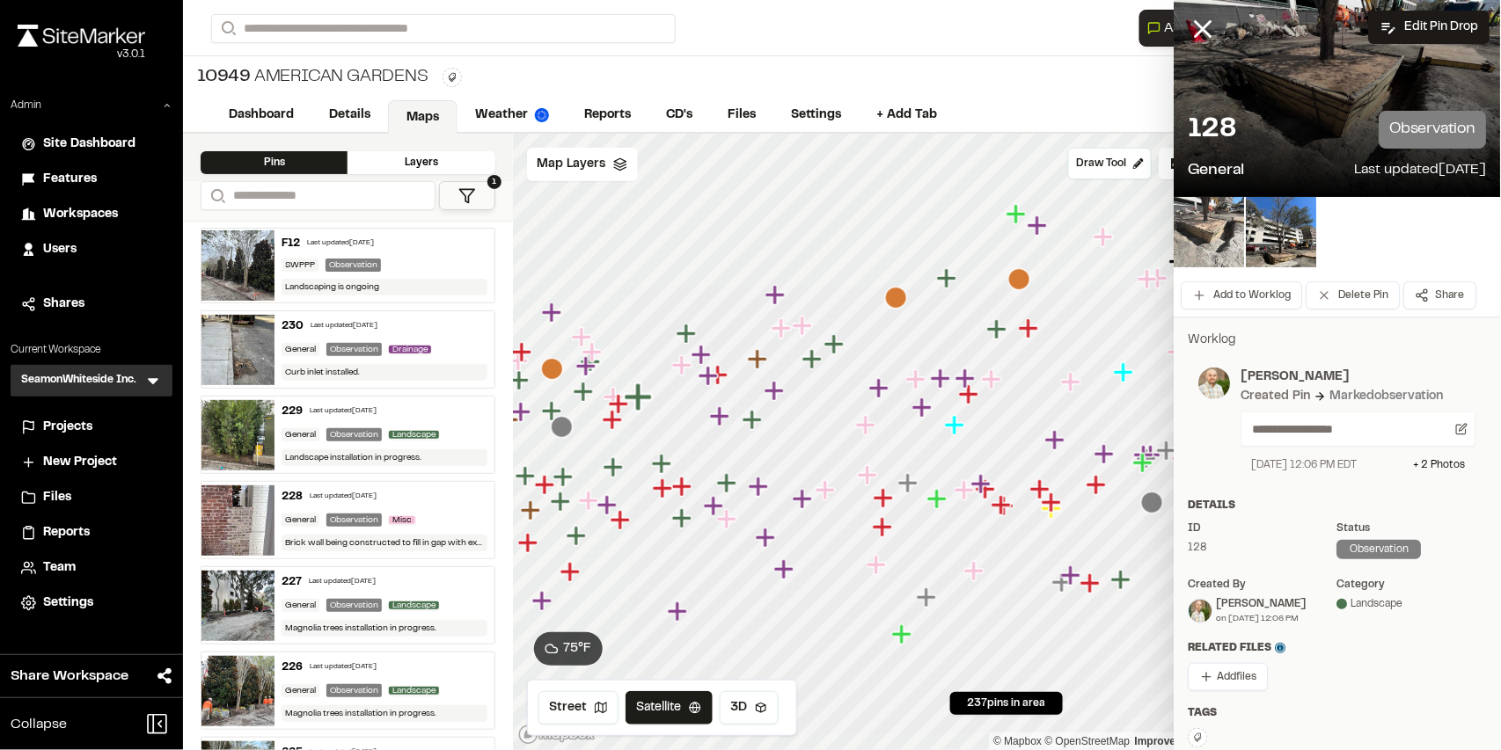
click at [1200, 236] on img at bounding box center [1209, 232] width 70 height 70
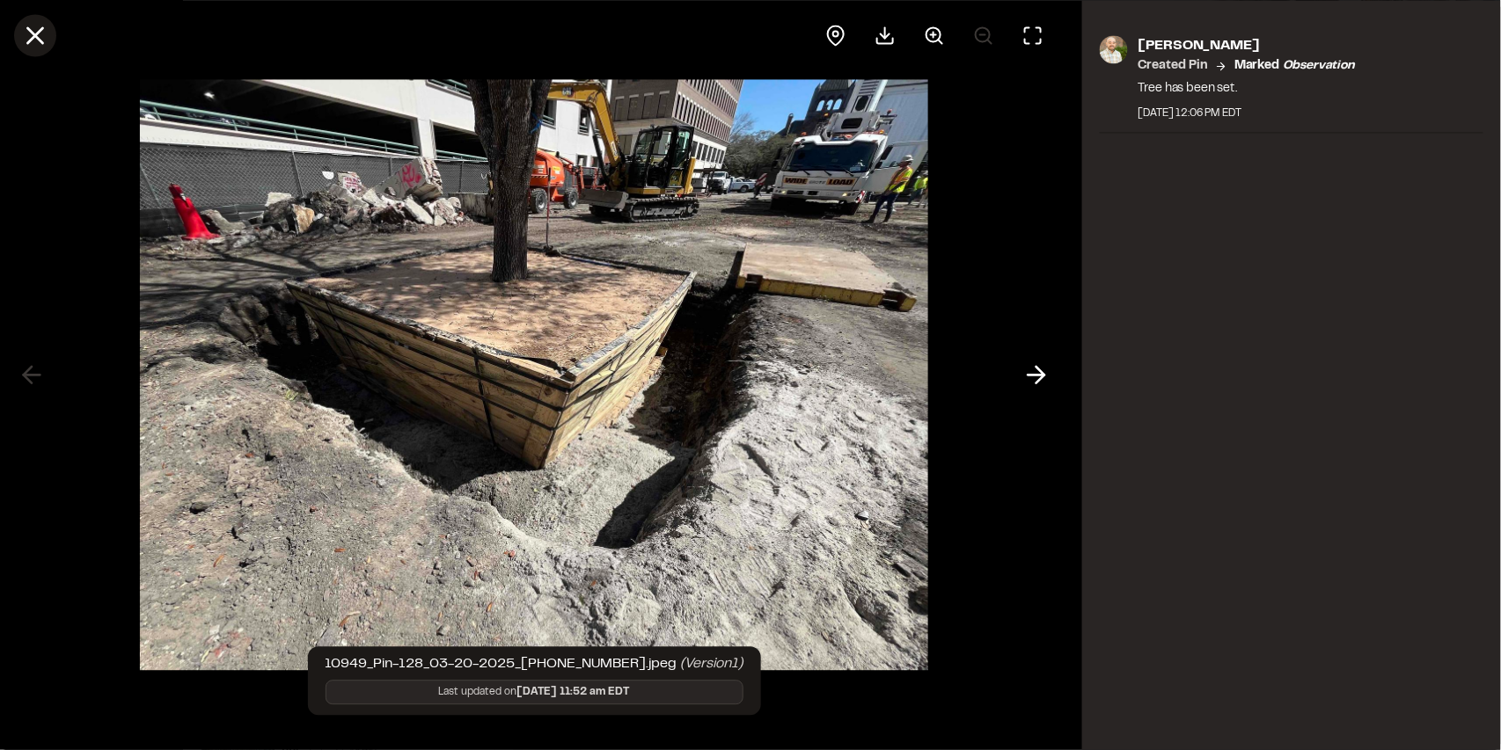
click at [42, 33] on icon at bounding box center [35, 35] width 30 height 30
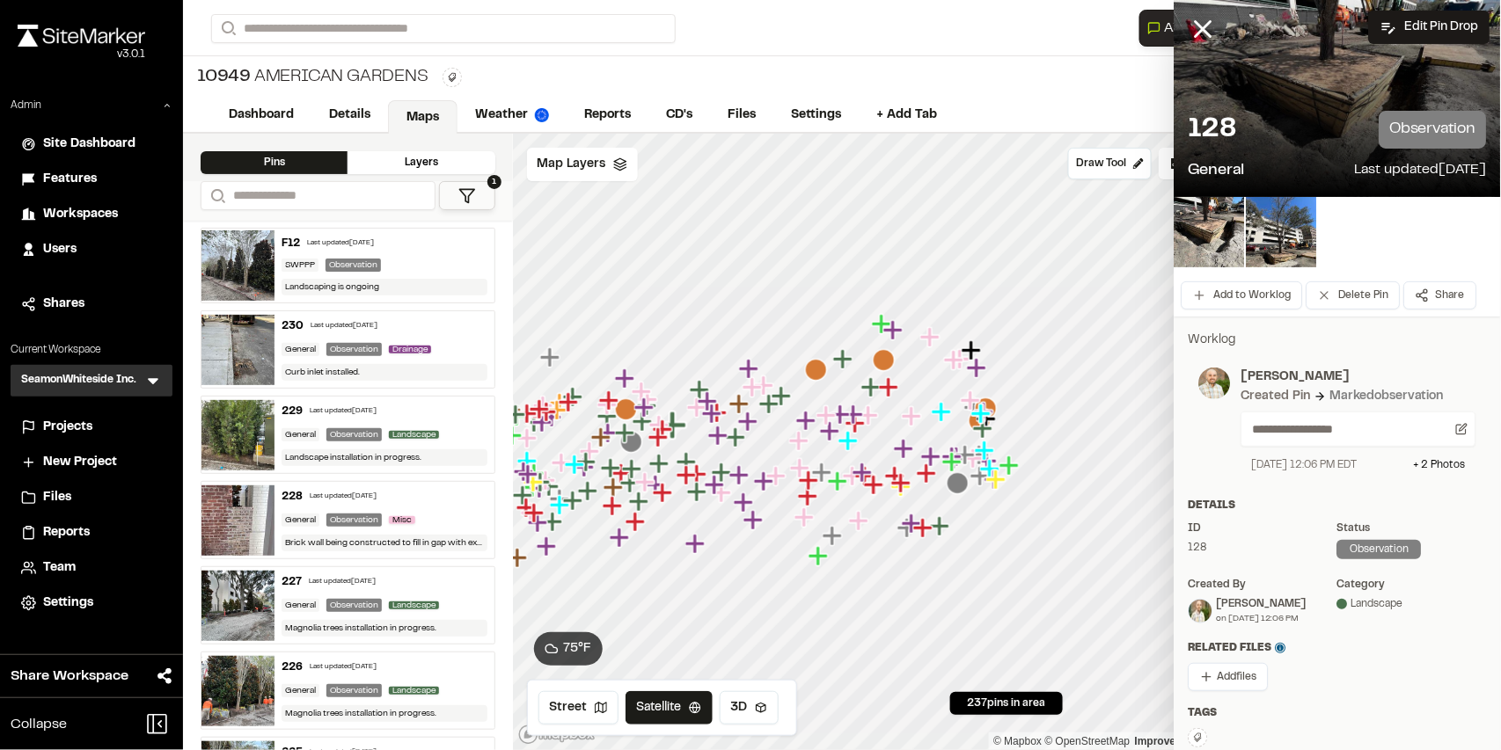
drag, startPoint x: 1193, startPoint y: 30, endPoint x: 457, endPoint y: 91, distance: 737.9
click at [1195, 30] on line at bounding box center [1202, 29] width 15 height 15
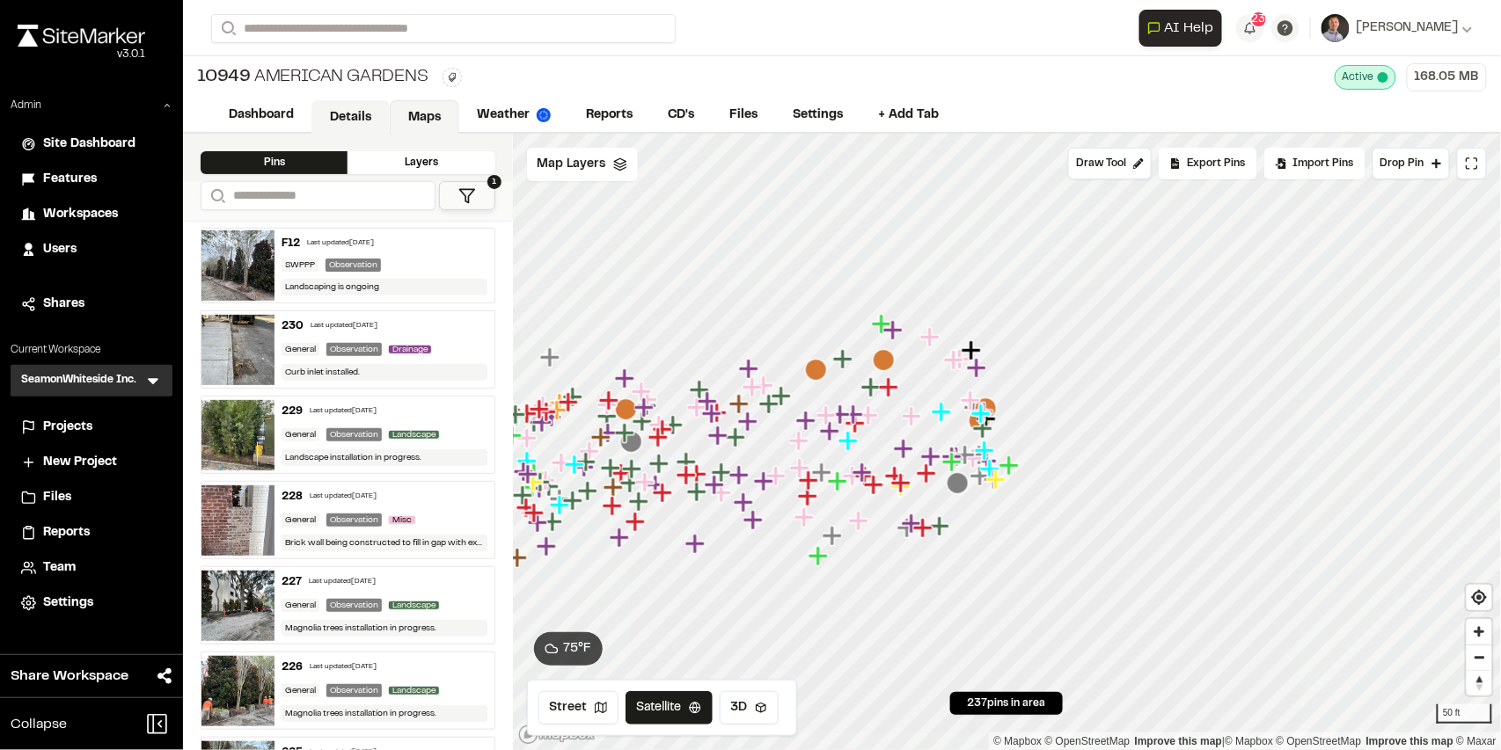
click at [350, 117] on link "Details" at bounding box center [350, 116] width 78 height 33
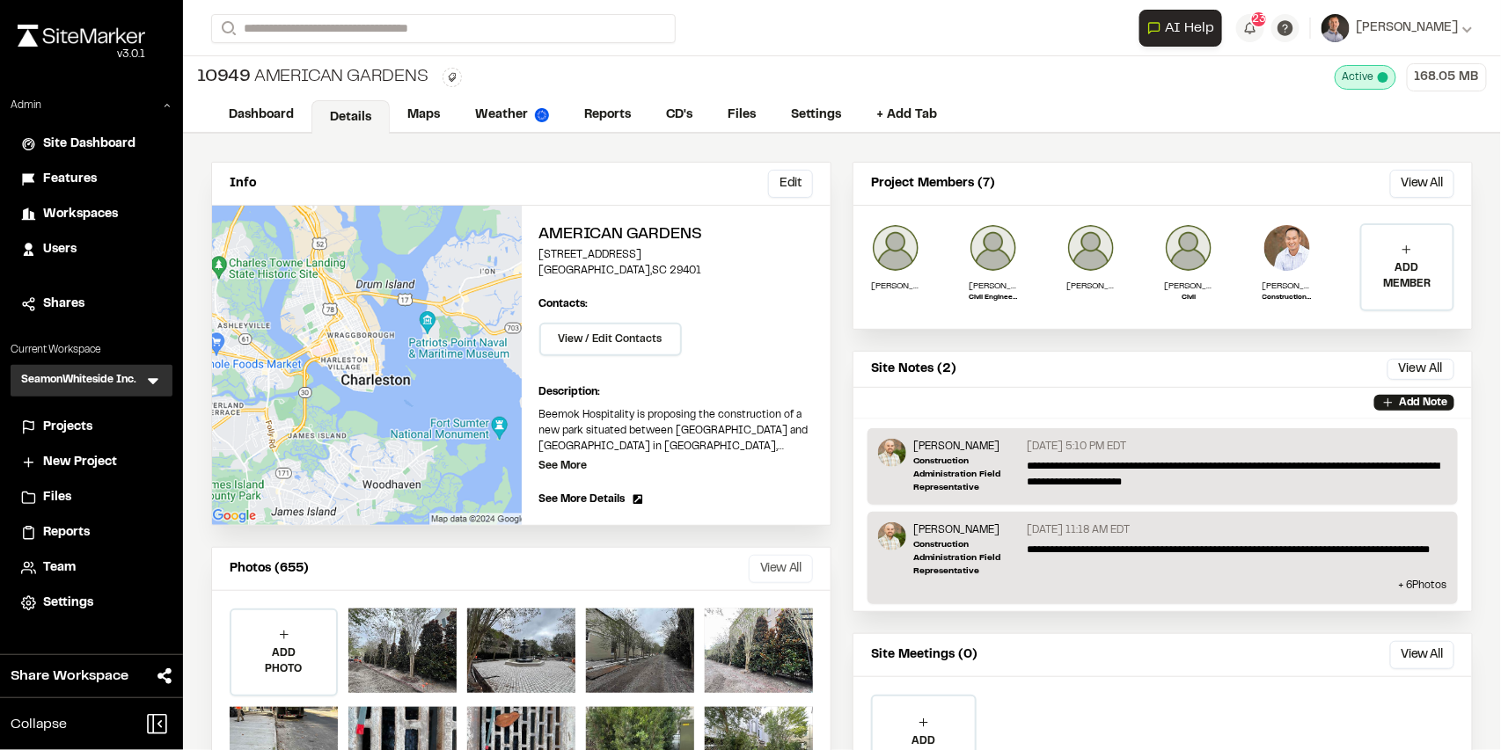
click at [764, 568] on button "View All" at bounding box center [781, 569] width 64 height 28
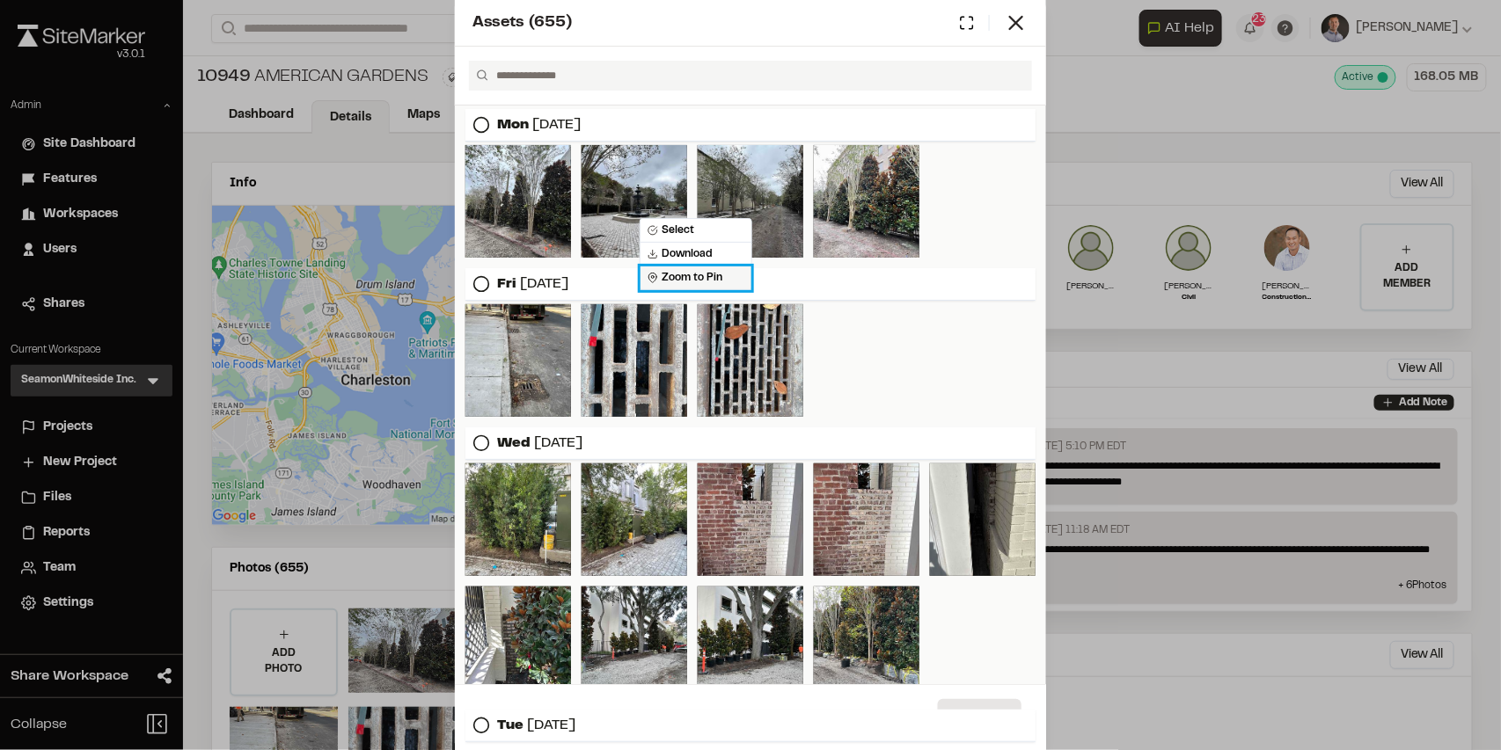
click at [727, 281] on div "Zoom to Pin" at bounding box center [695, 279] width 111 height 24
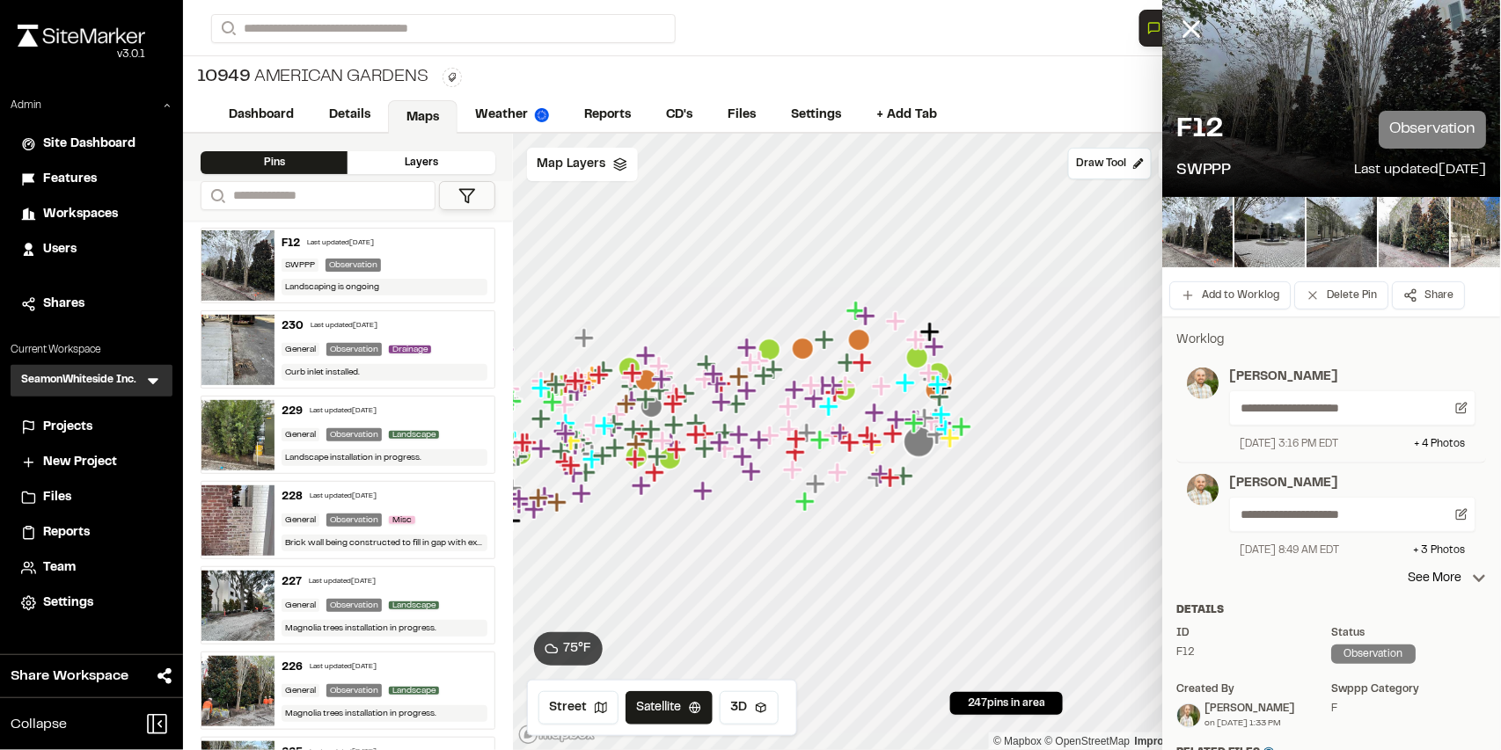
drag, startPoint x: 1179, startPoint y: 36, endPoint x: 1078, endPoint y: 132, distance: 139.4
click at [1179, 36] on icon at bounding box center [1192, 29] width 30 height 30
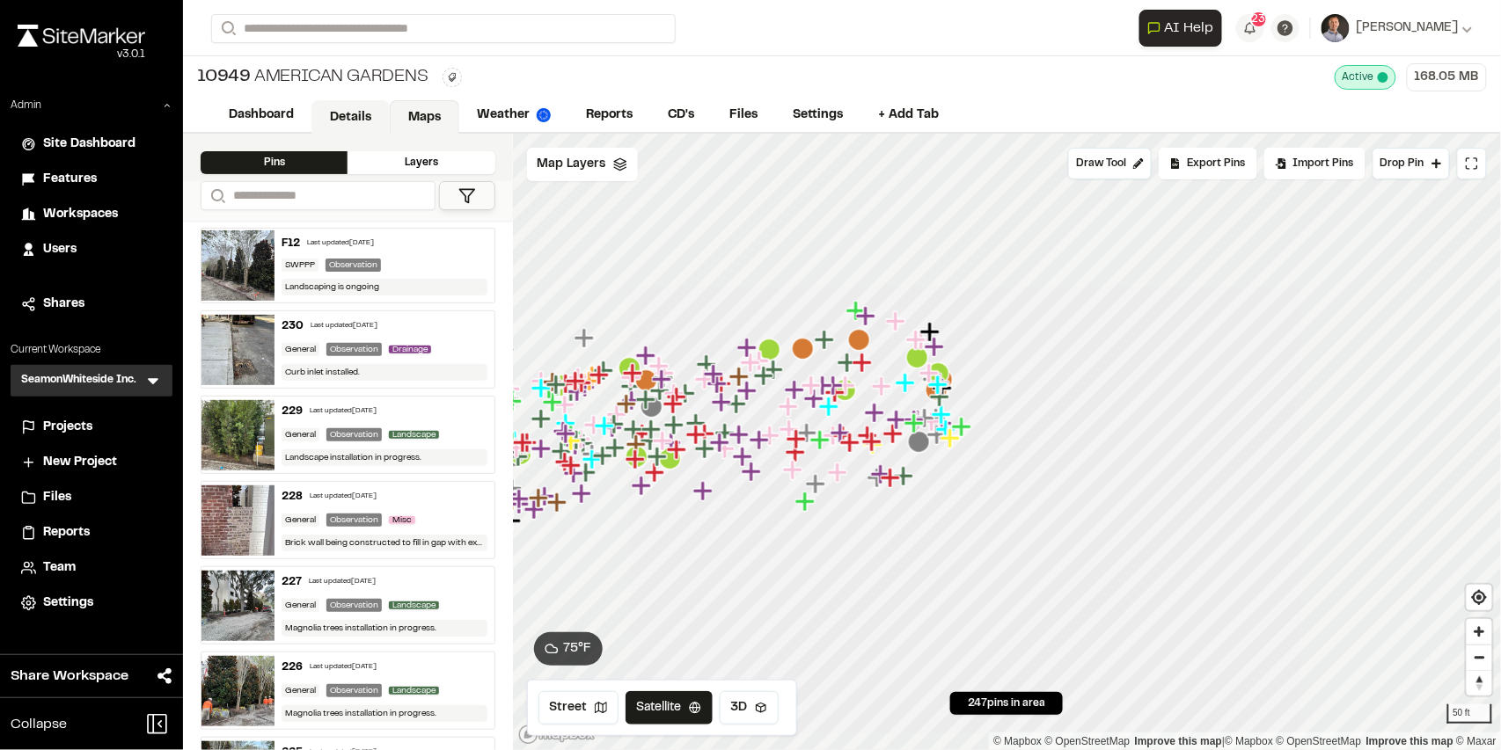
click at [328, 116] on link "Details" at bounding box center [350, 116] width 78 height 33
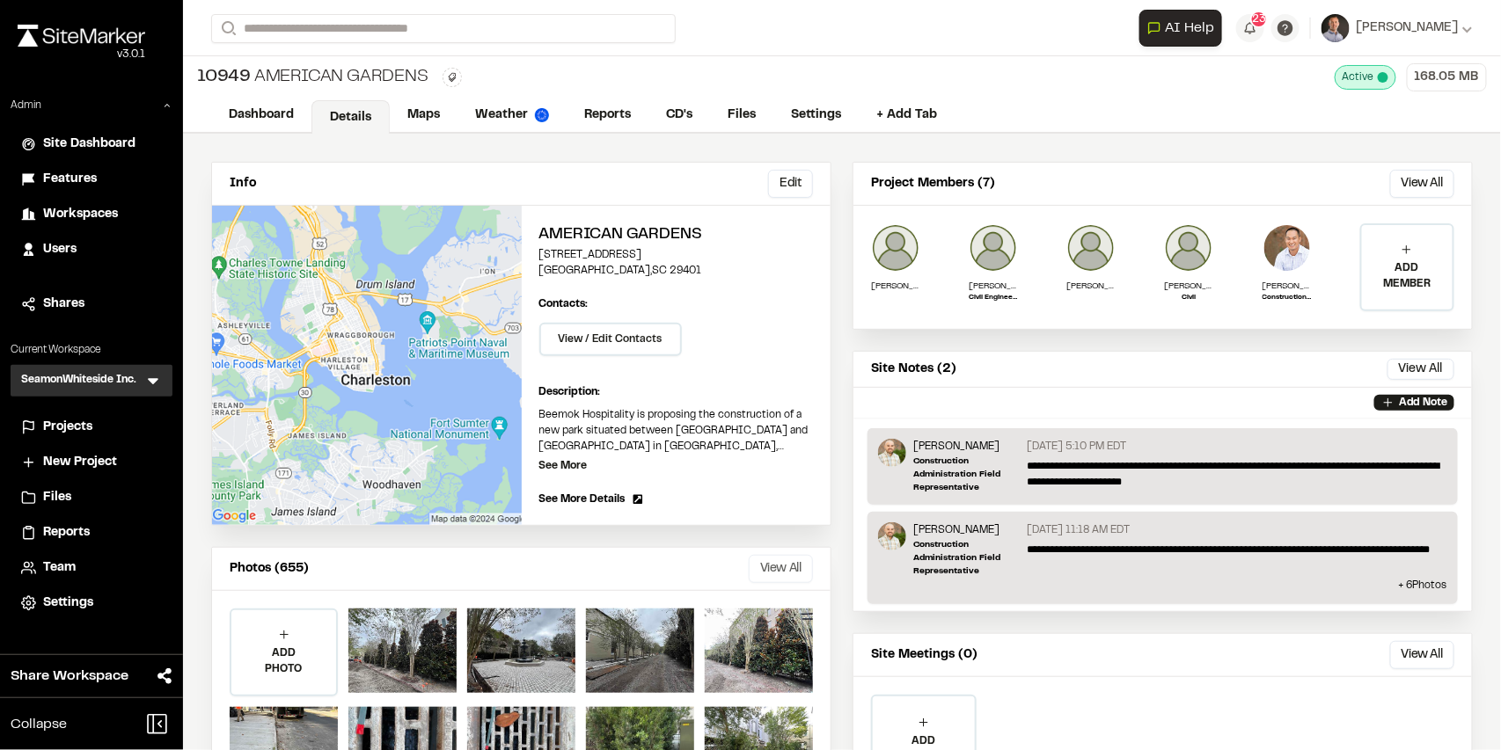
click at [789, 572] on button "View All" at bounding box center [781, 569] width 64 height 28
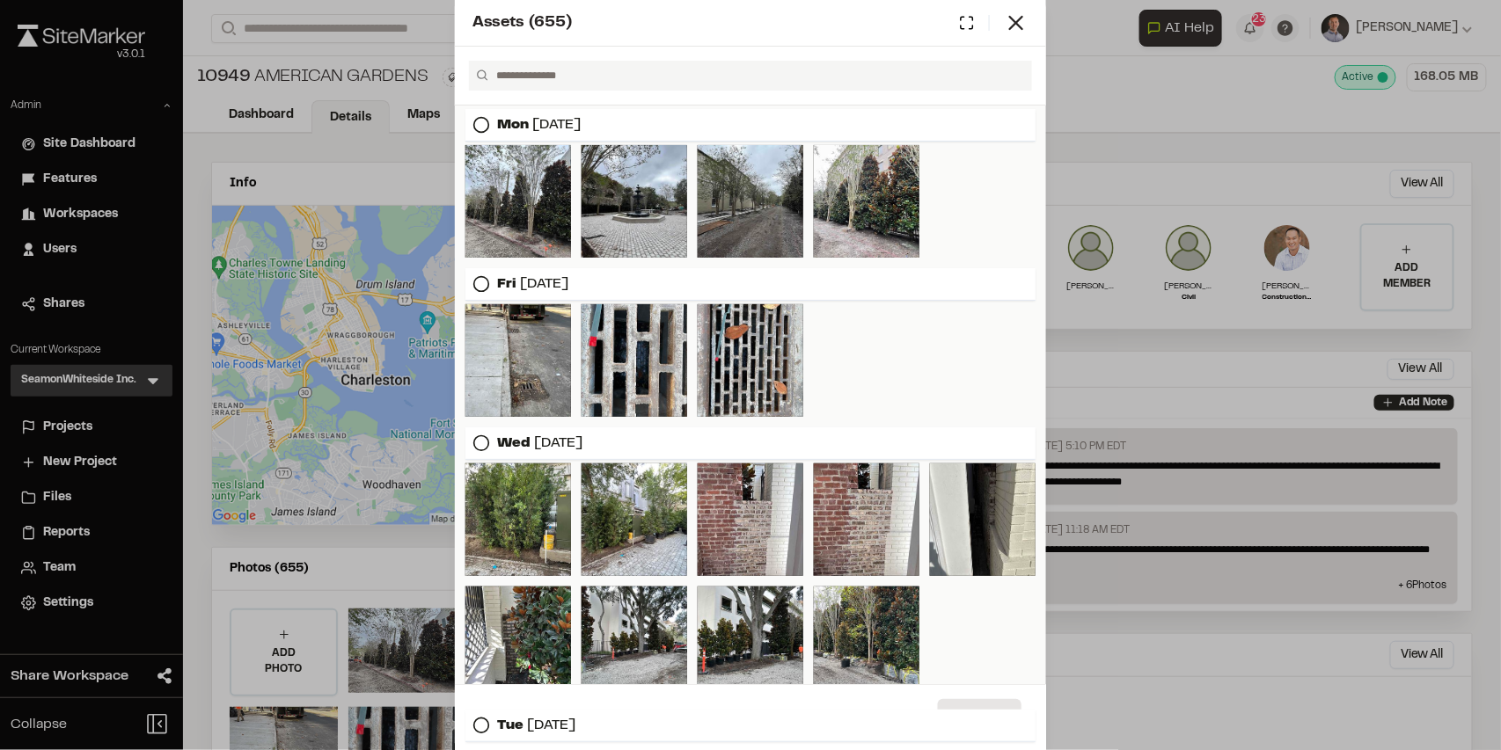
scroll to position [516, 0]
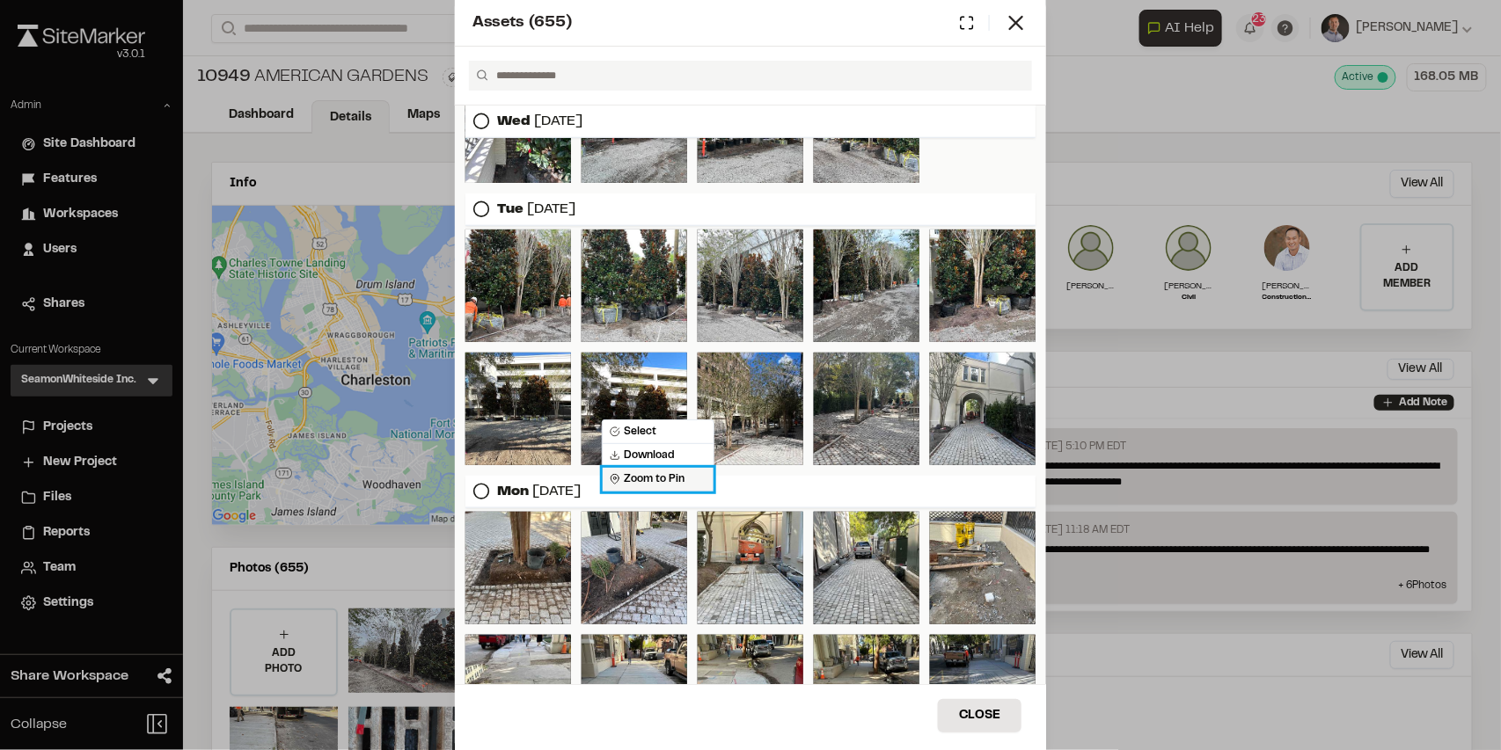
click at [651, 474] on span "Zoom to Pin" at bounding box center [647, 480] width 75 height 16
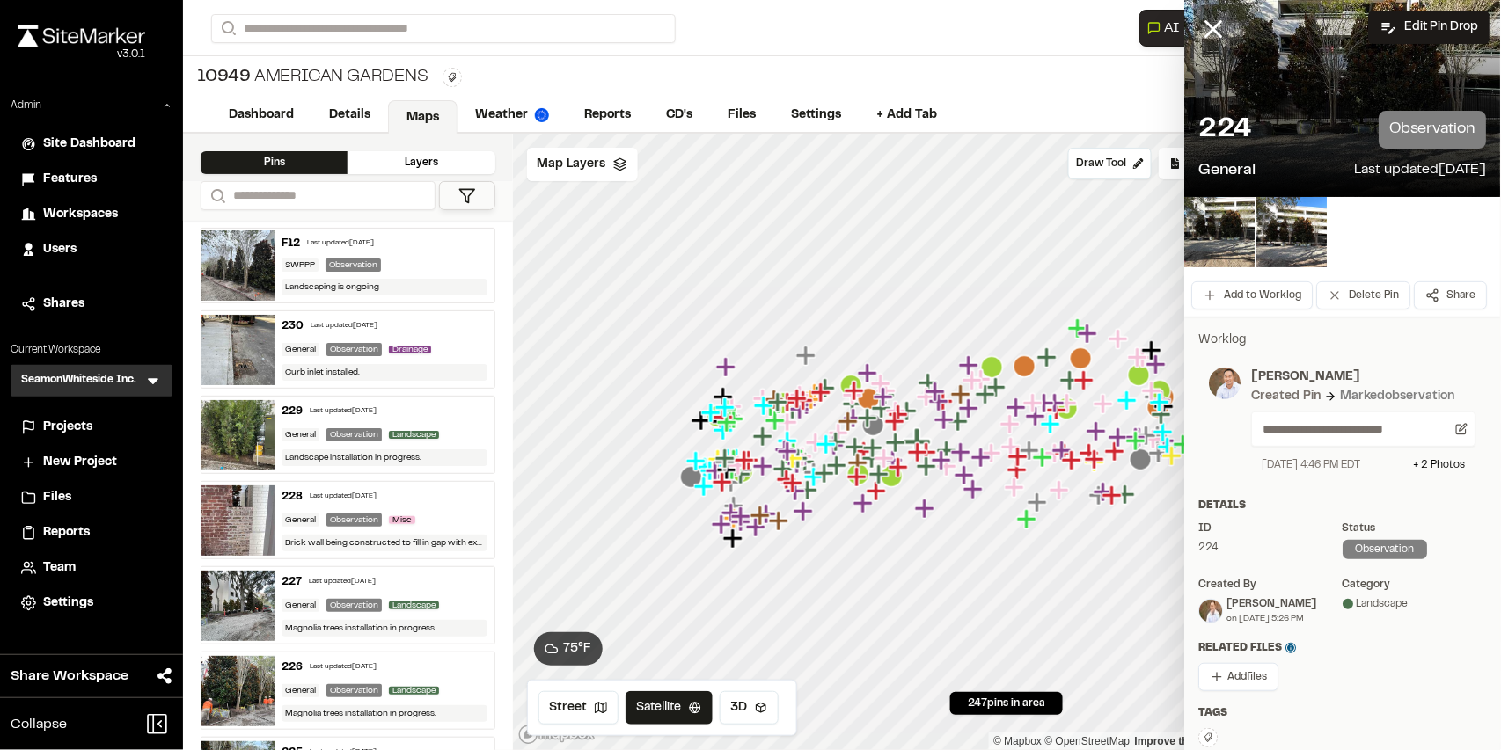
click at [920, 134] on div at bounding box center [1007, 134] width 989 height 0
click at [1213, 22] on line at bounding box center [1214, 29] width 15 height 15
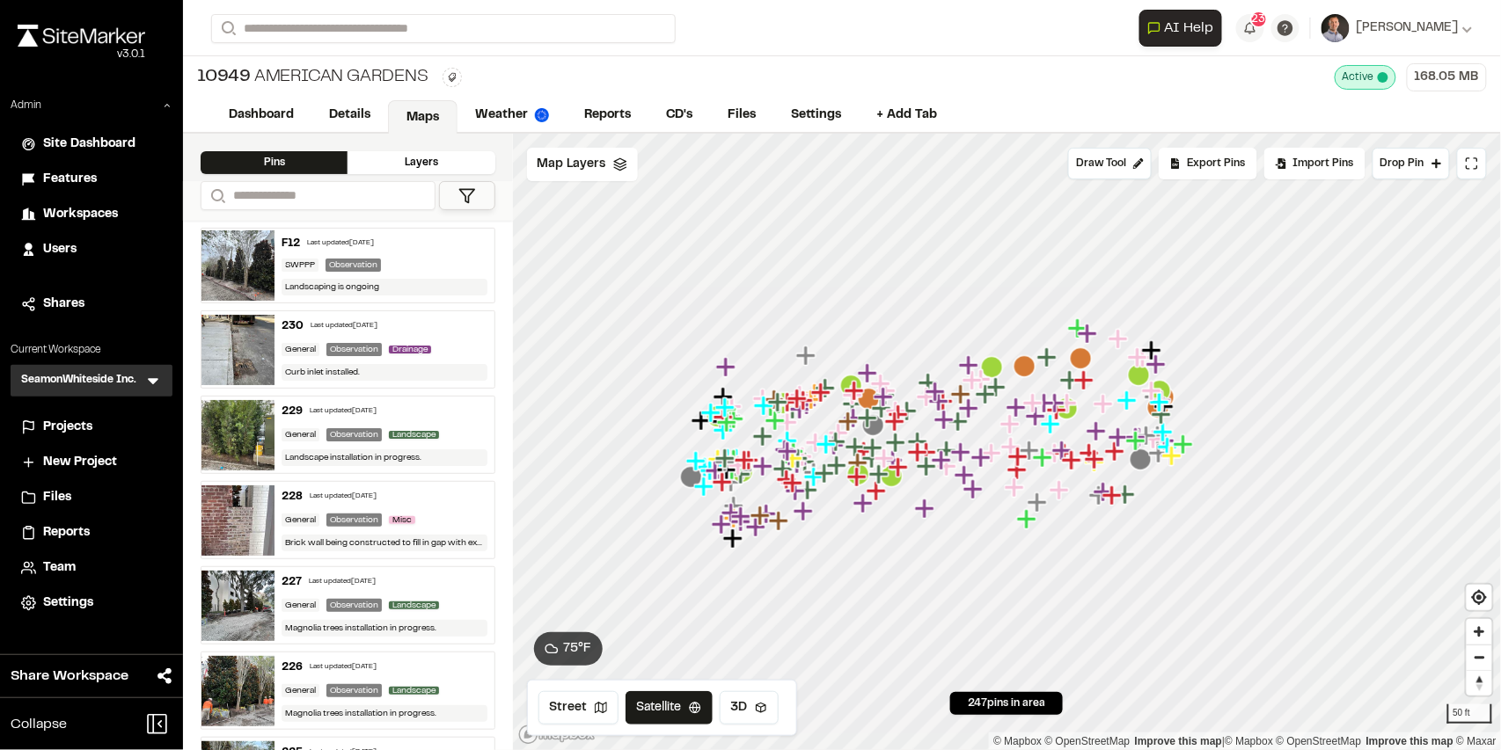
click at [918, 439] on icon "Map marker" at bounding box center [916, 441] width 19 height 19
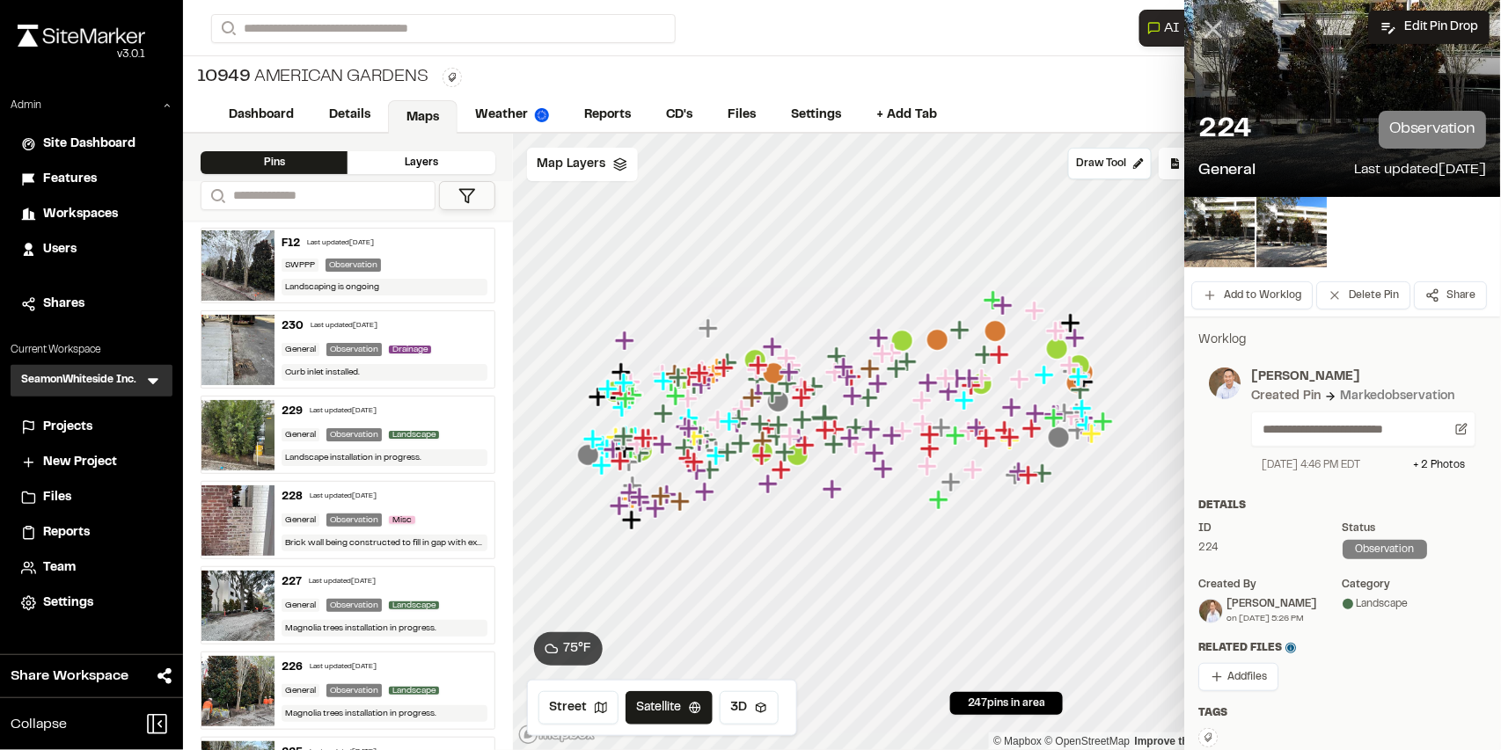
click at [1207, 30] on line at bounding box center [1214, 29] width 15 height 15
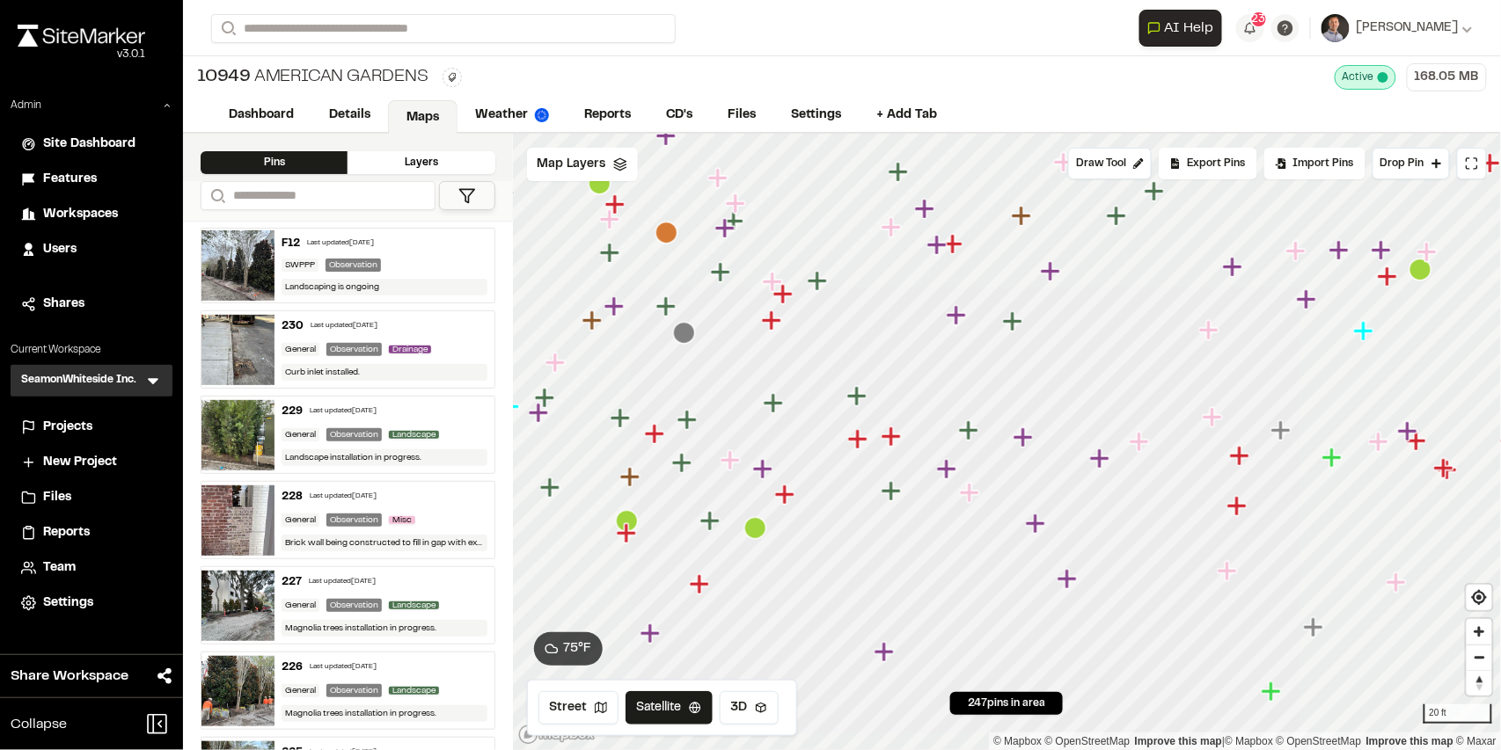
click at [858, 399] on icon "Map marker" at bounding box center [855, 395] width 19 height 19
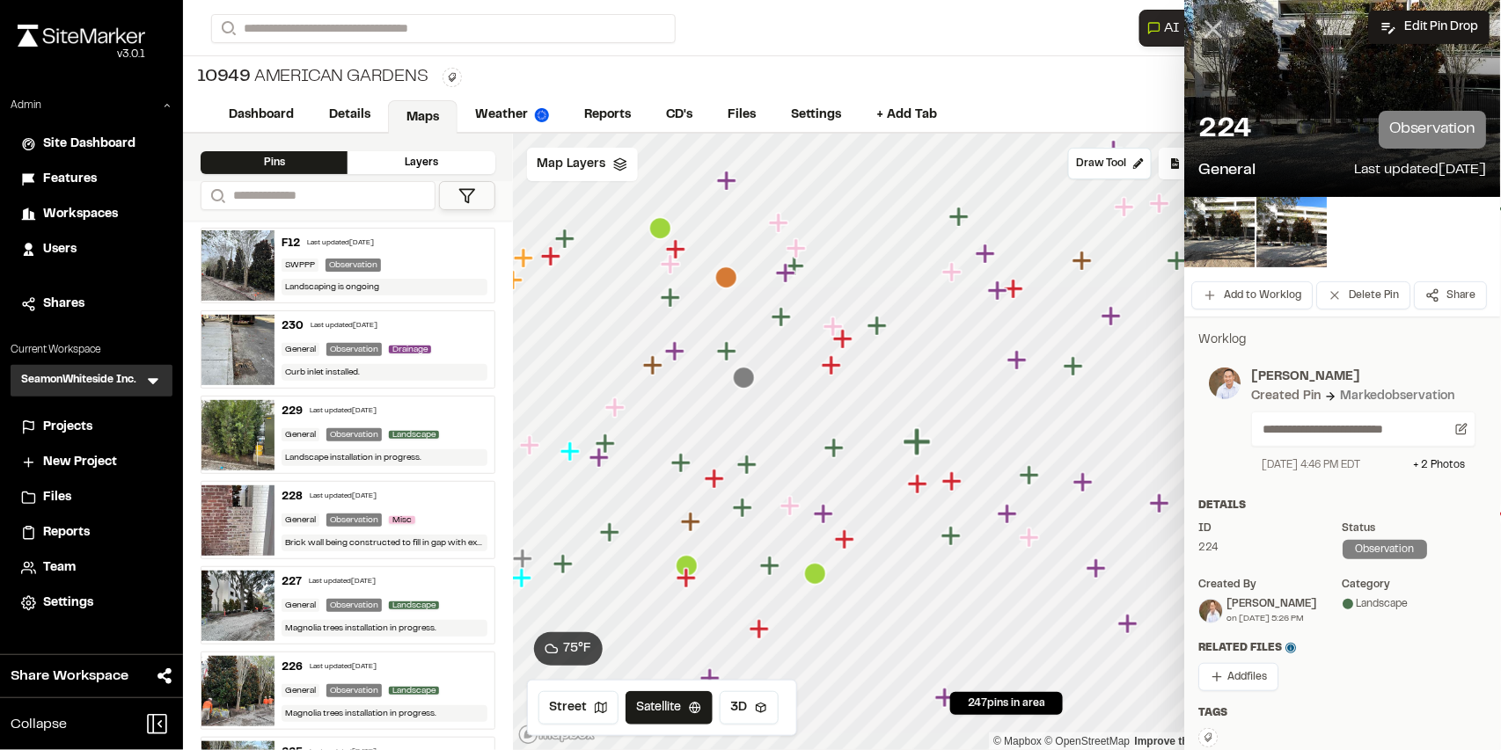
click at [1207, 34] on icon at bounding box center [1214, 29] width 30 height 30
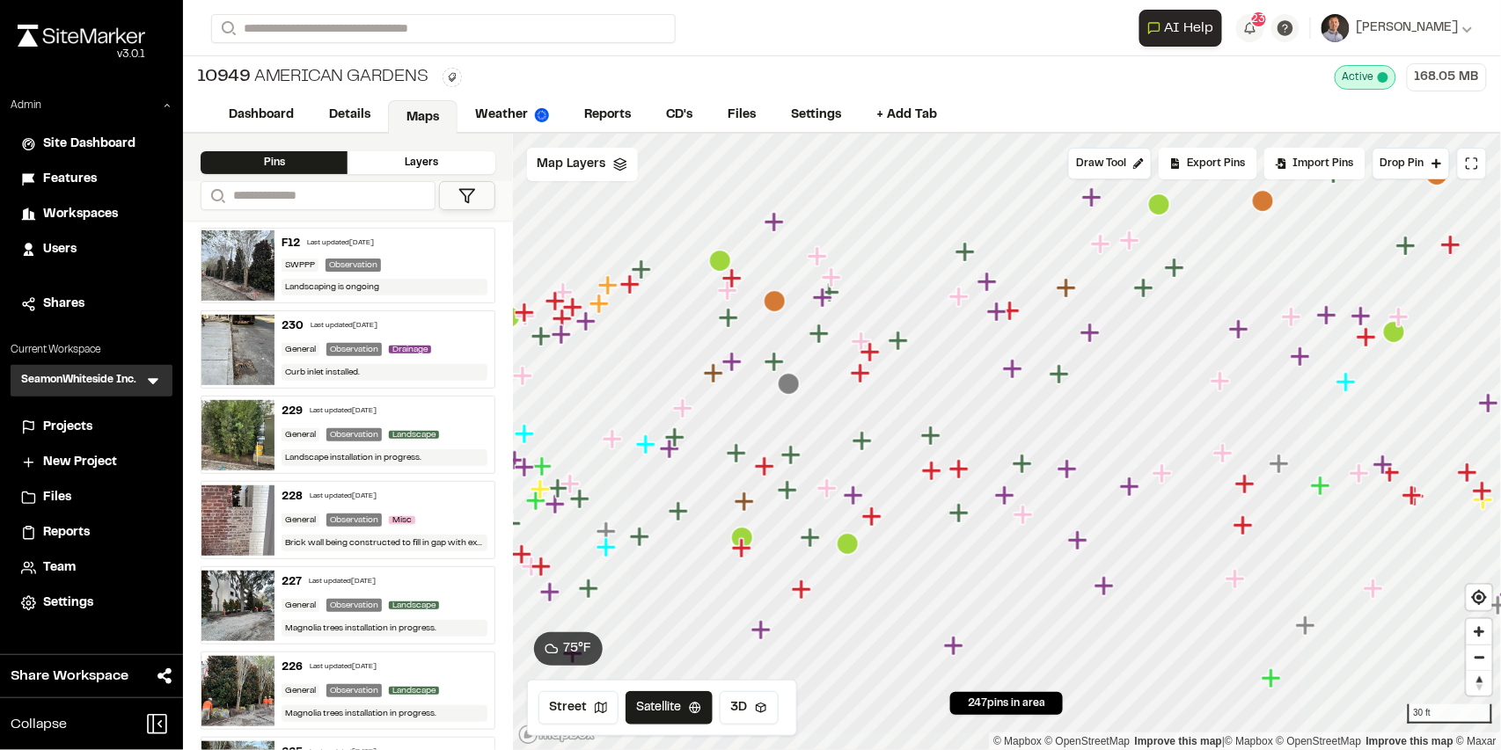
click at [932, 445] on icon "Map marker" at bounding box center [931, 436] width 23 height 23
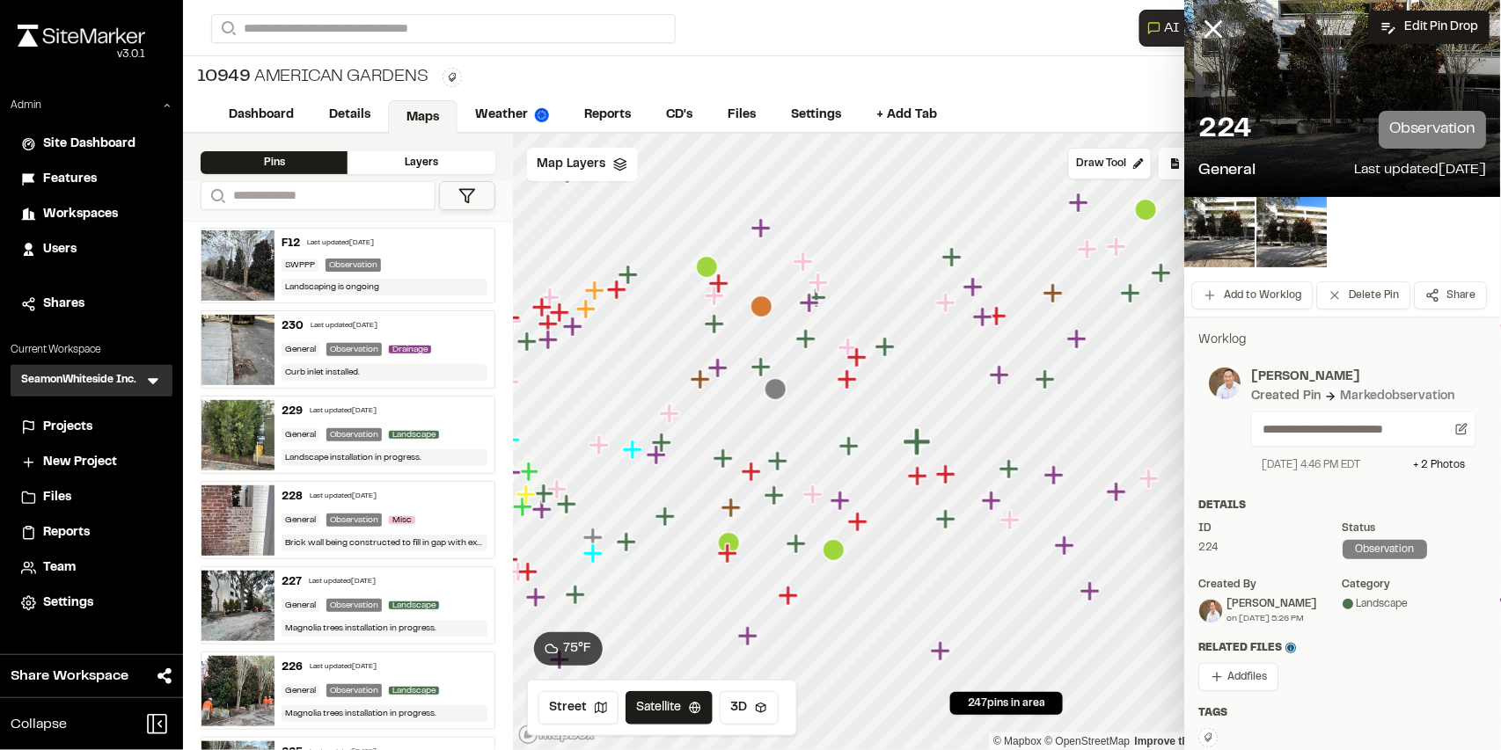
click at [851, 453] on icon "Map marker" at bounding box center [847, 445] width 19 height 19
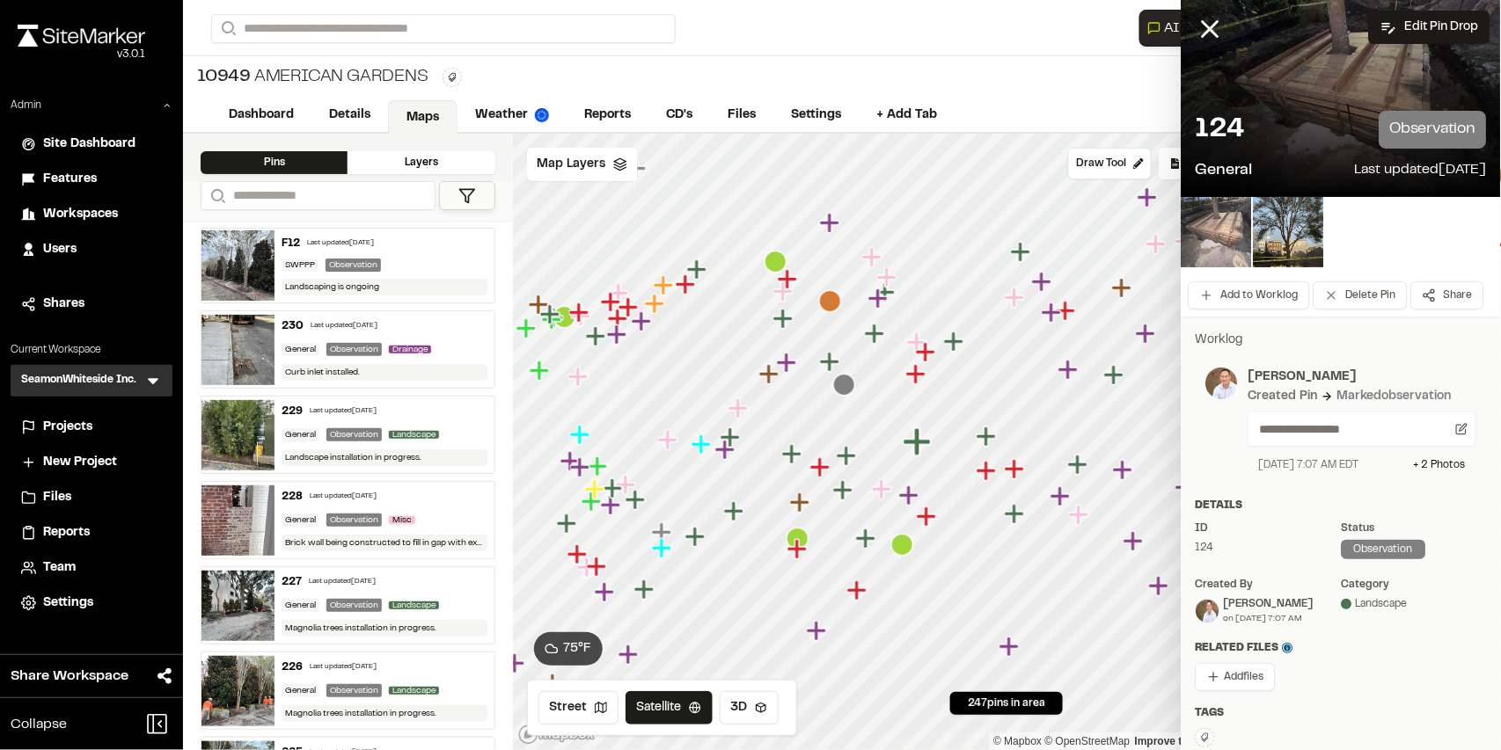
click at [1215, 236] on img at bounding box center [1216, 232] width 70 height 70
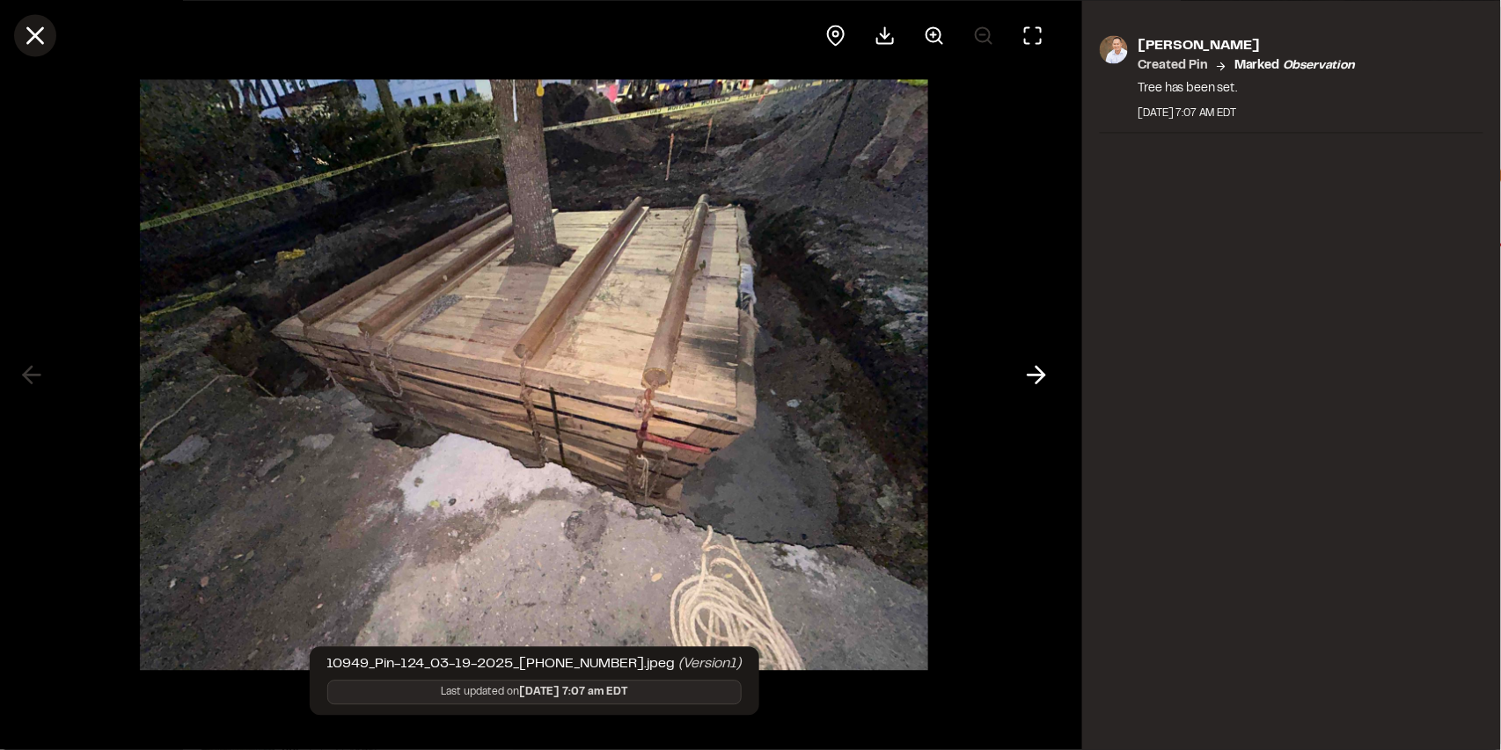
click at [40, 37] on icon at bounding box center [35, 35] width 30 height 30
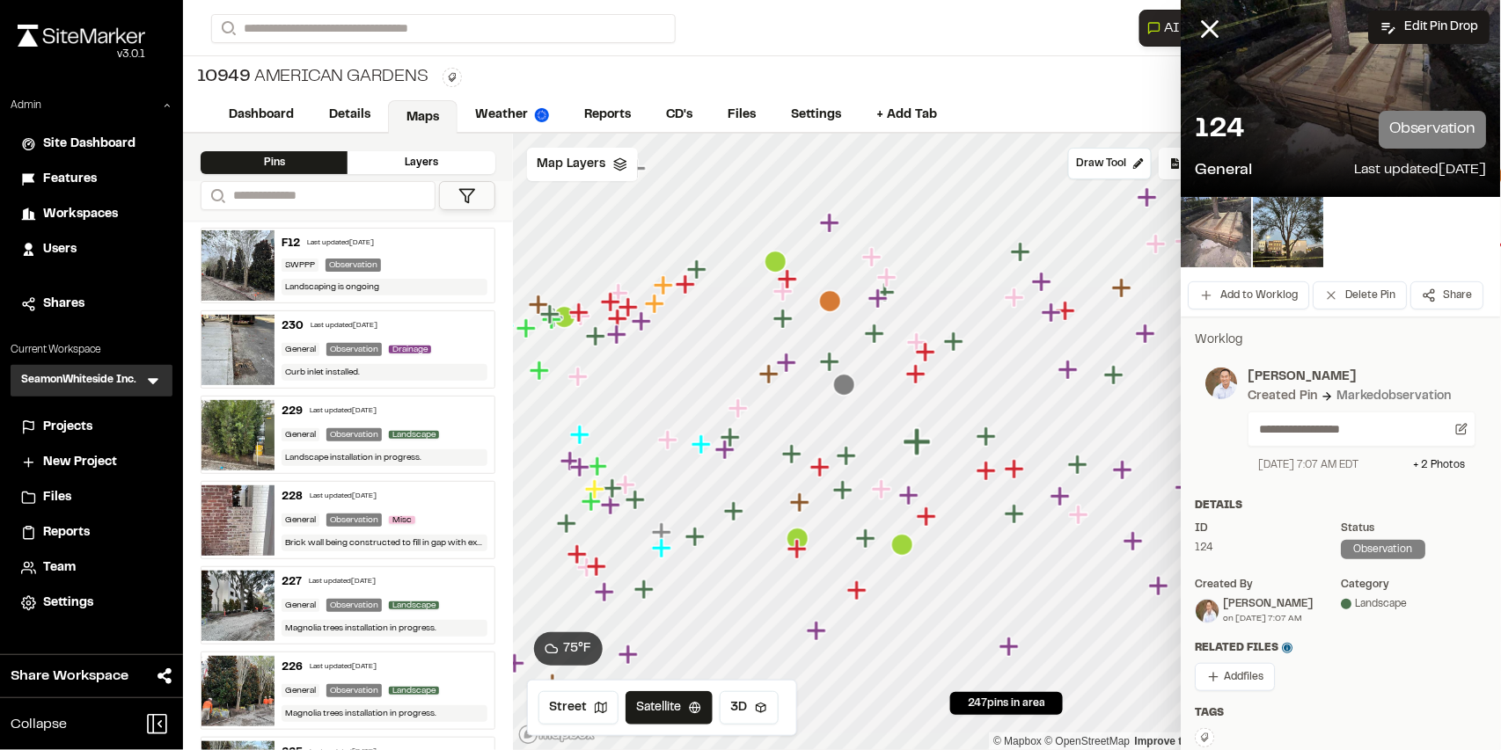
click at [1214, 241] on img at bounding box center [1216, 232] width 70 height 70
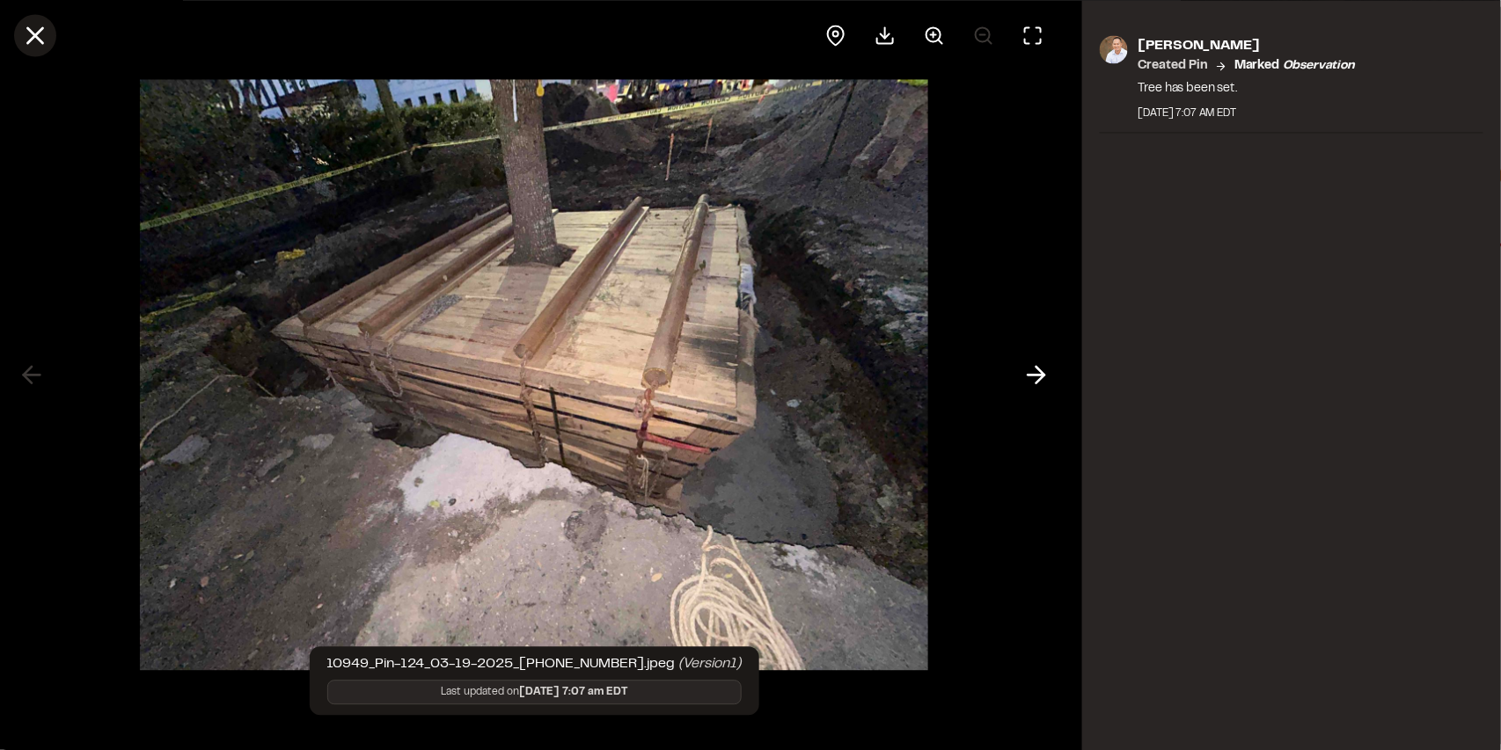
click at [23, 33] on icon at bounding box center [35, 35] width 30 height 30
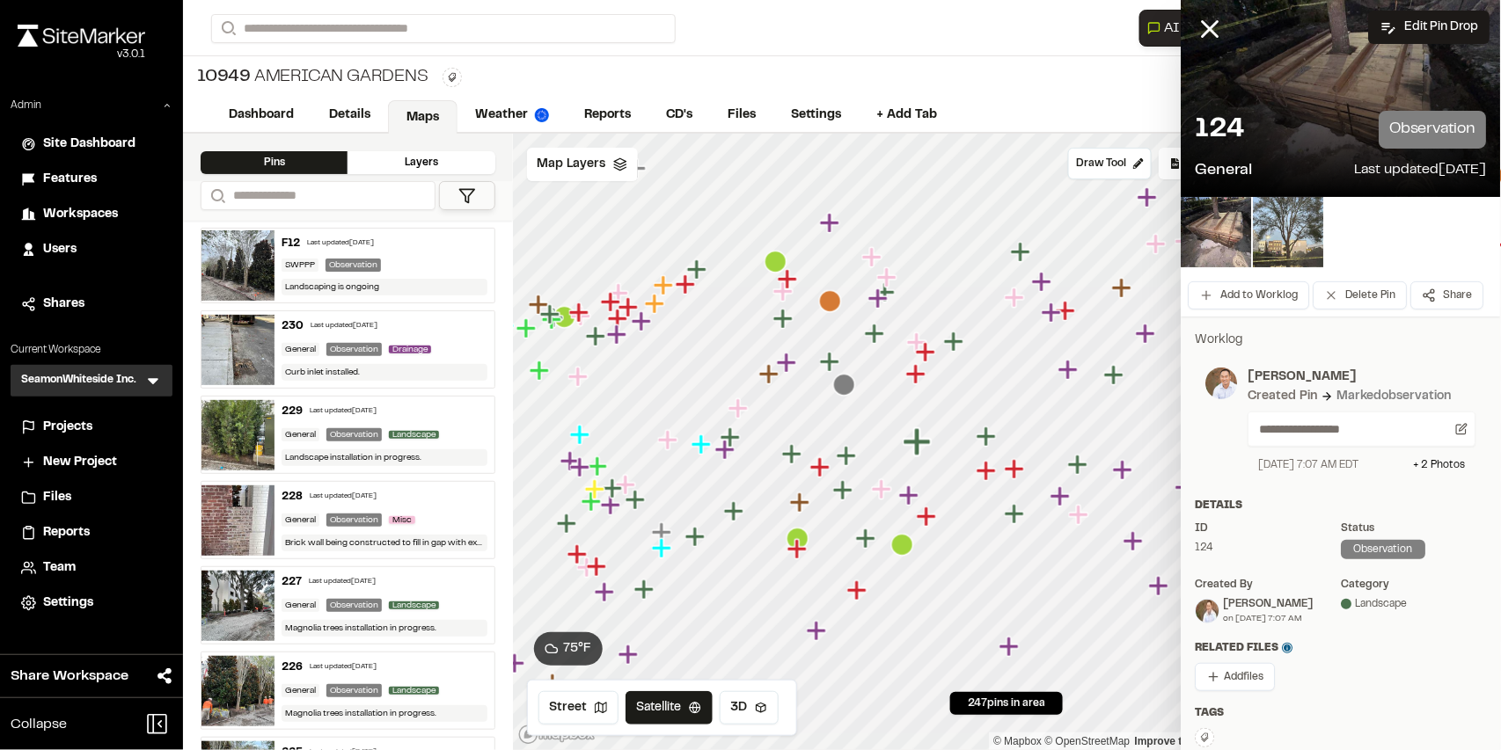
click at [1274, 246] on img at bounding box center [1289, 232] width 70 height 70
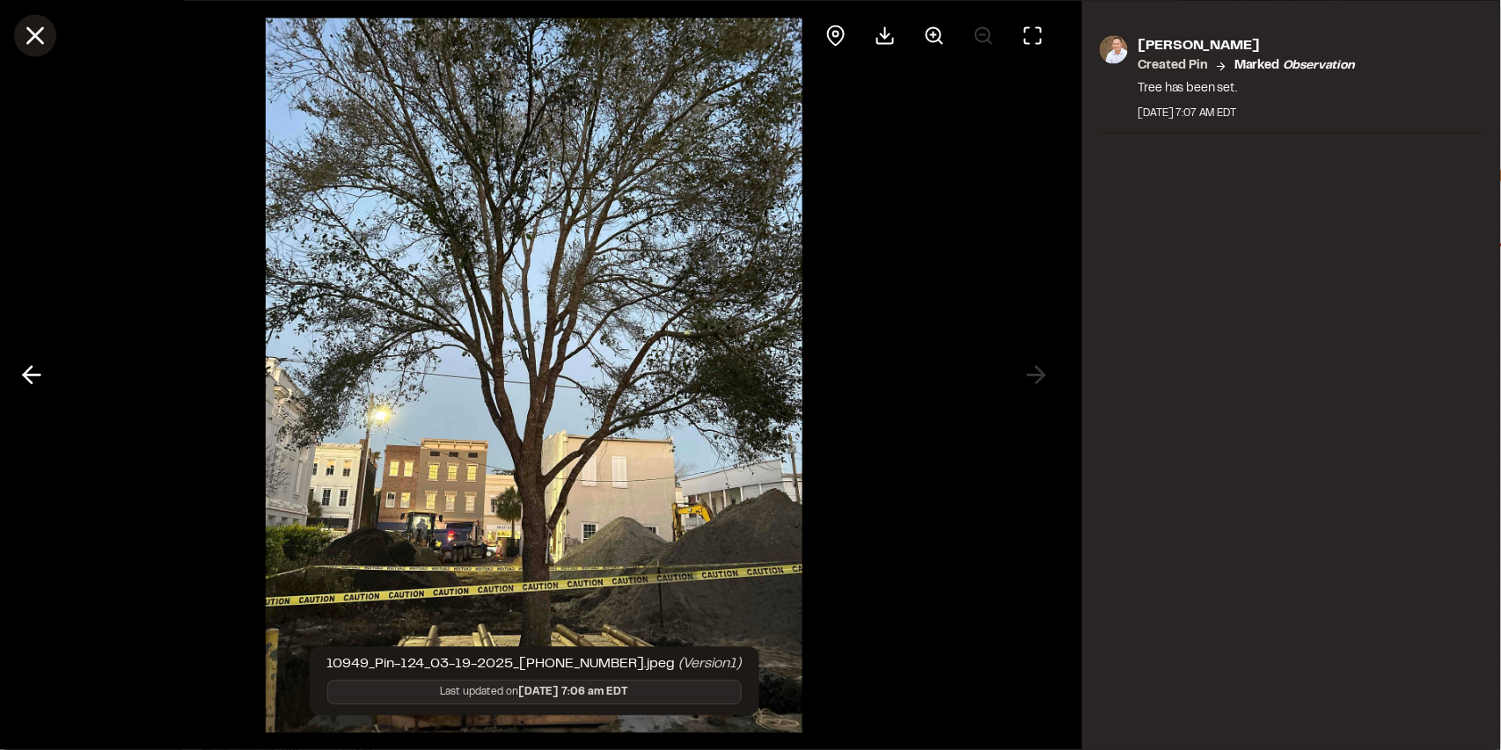
click at [24, 31] on icon at bounding box center [35, 35] width 30 height 30
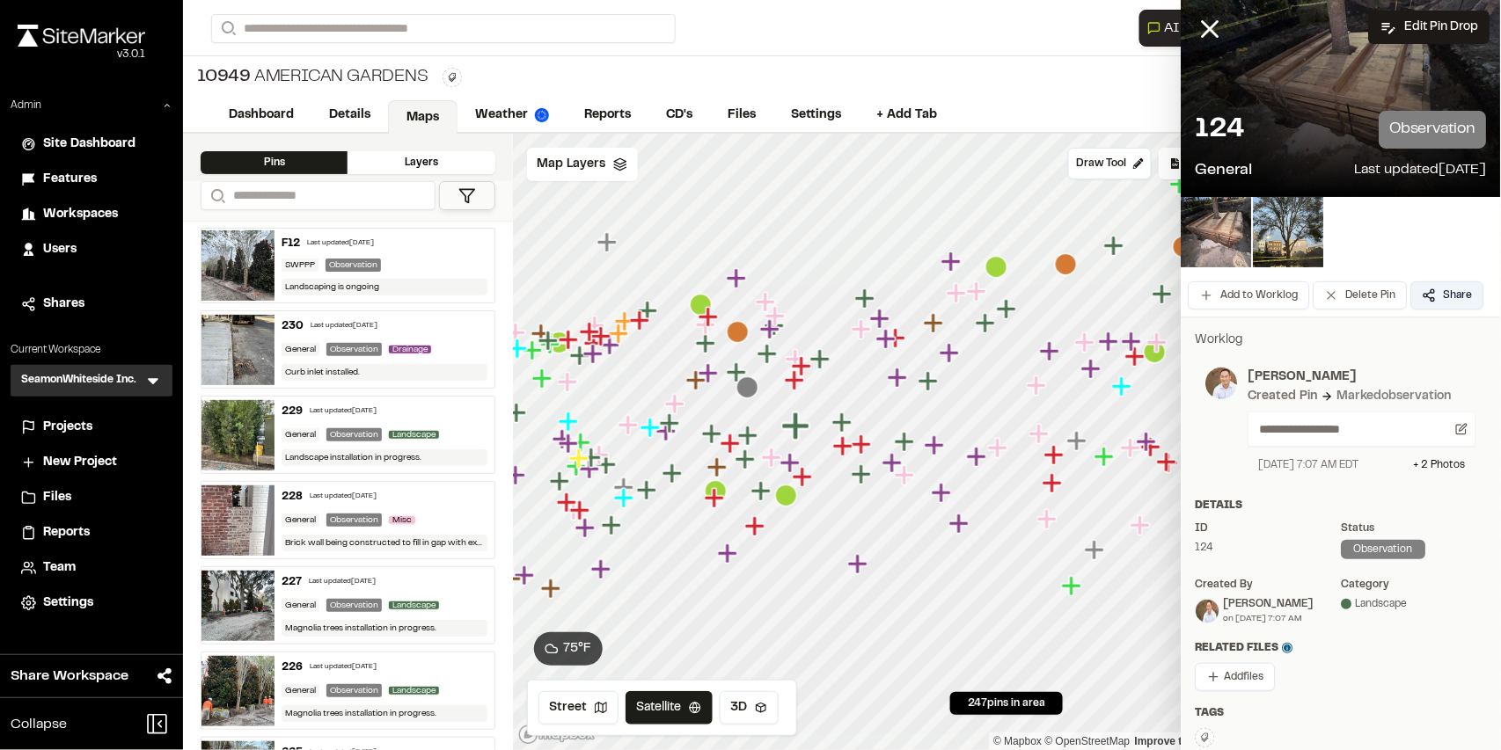
click at [1431, 303] on button "Share" at bounding box center [1447, 295] width 73 height 28
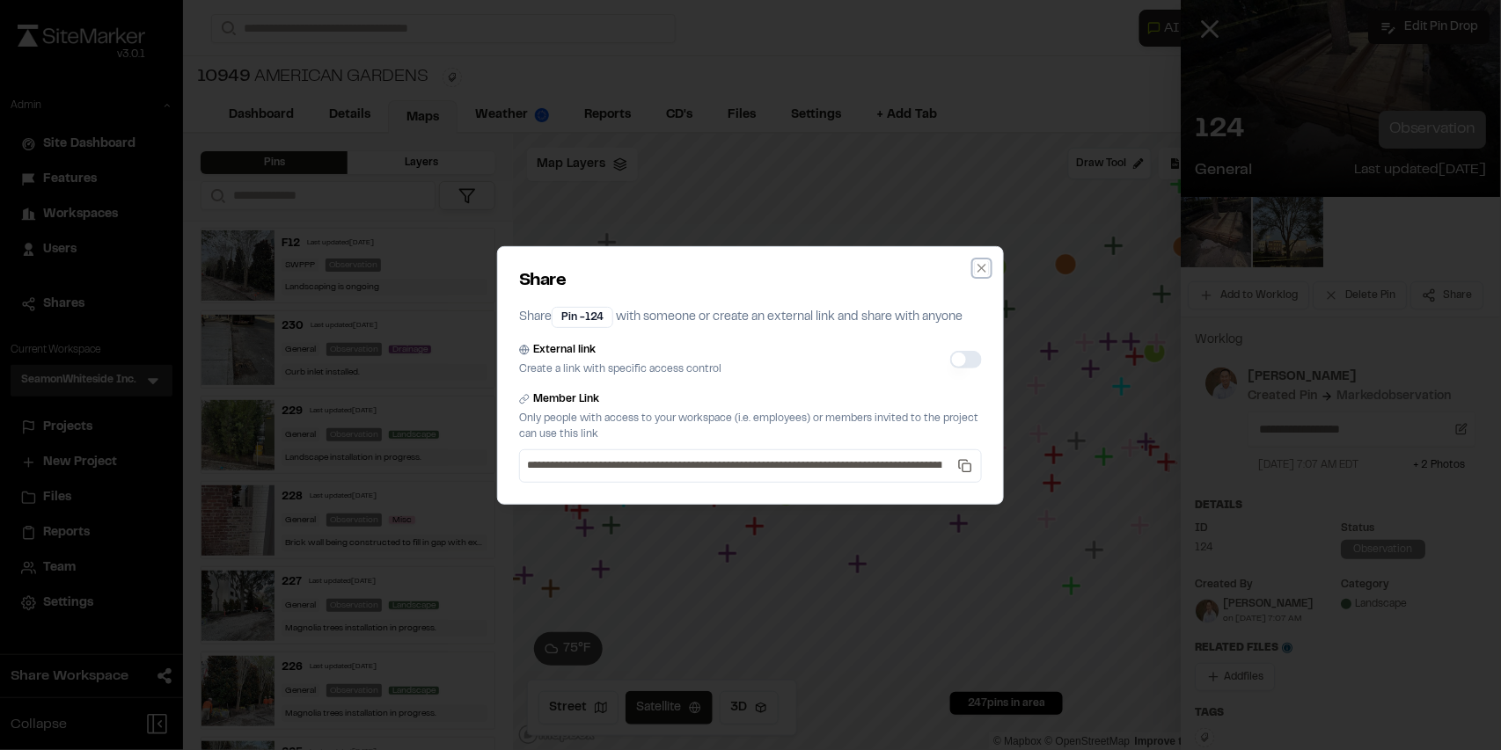
click at [978, 274] on div "**********" at bounding box center [750, 375] width 507 height 259
click at [981, 269] on icon "button" at bounding box center [982, 268] width 14 height 14
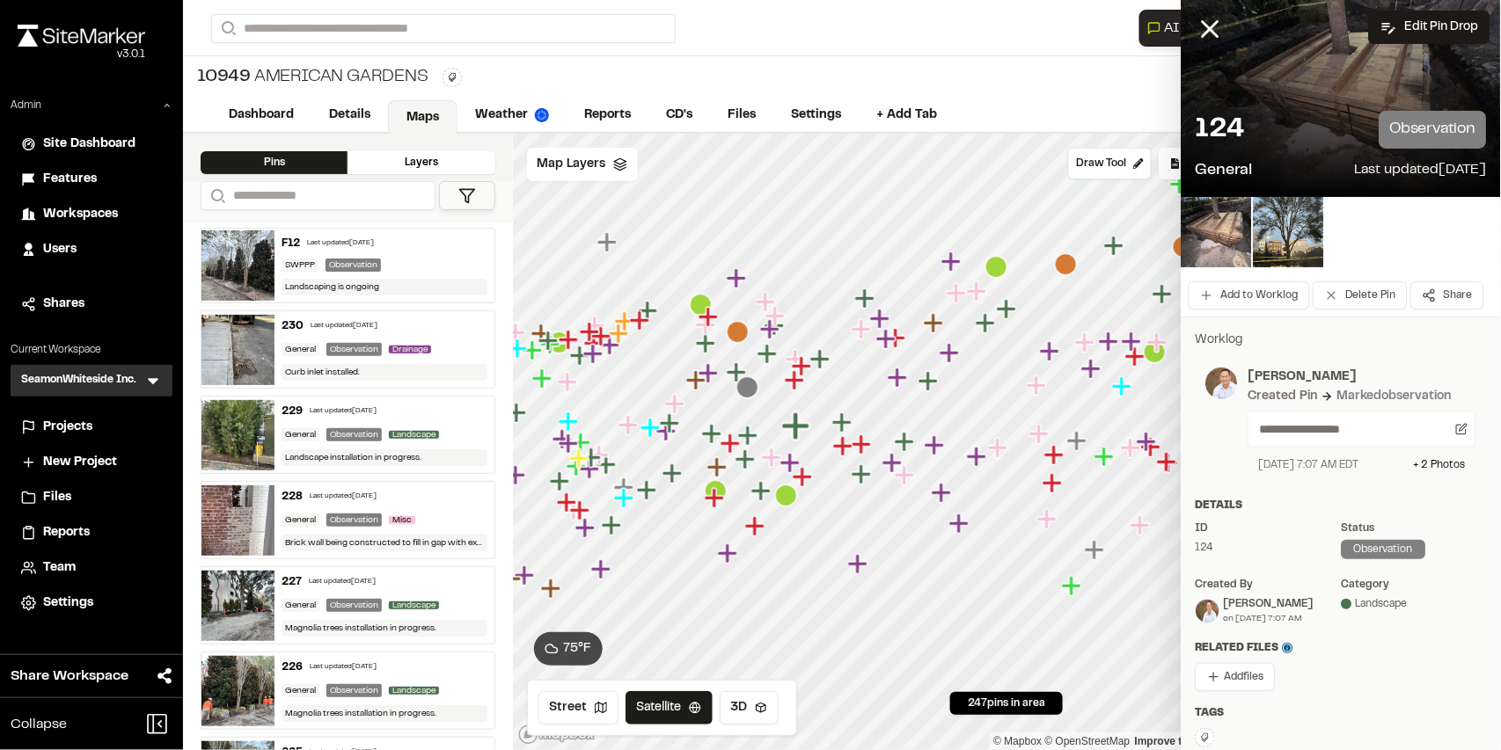
drag, startPoint x: 1195, startPoint y: 30, endPoint x: 1136, endPoint y: 47, distance: 62.1
click at [1196, 30] on icon at bounding box center [1210, 29] width 30 height 30
